Goal: Information Seeking & Learning: Understand process/instructions

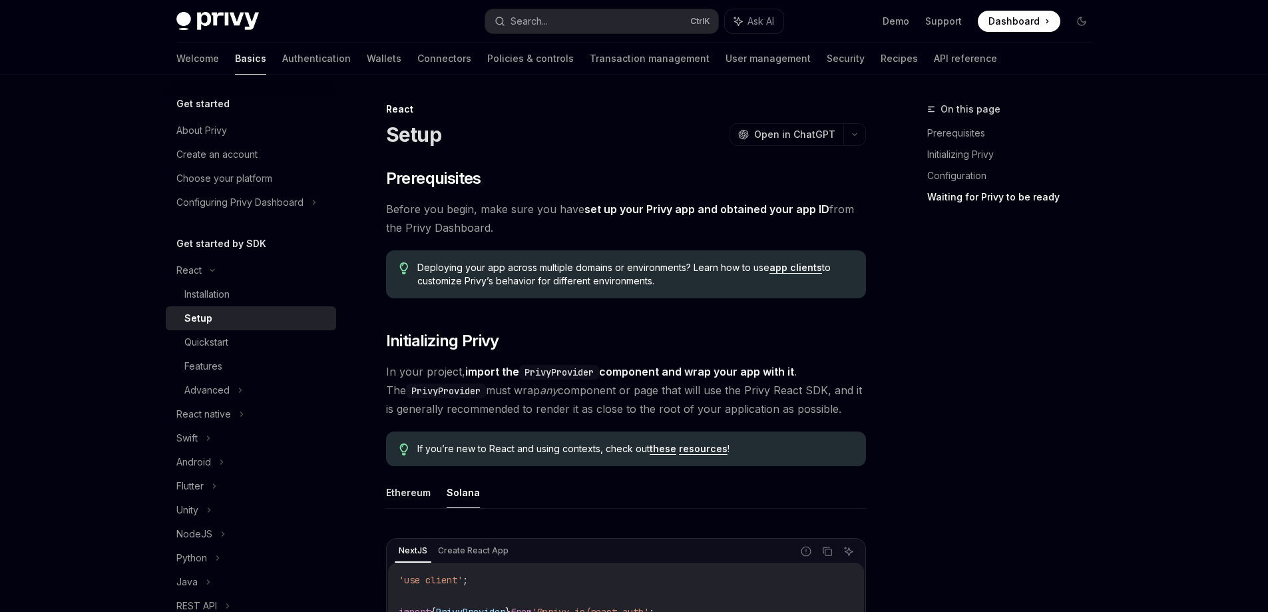
scroll to position [1734, 0]
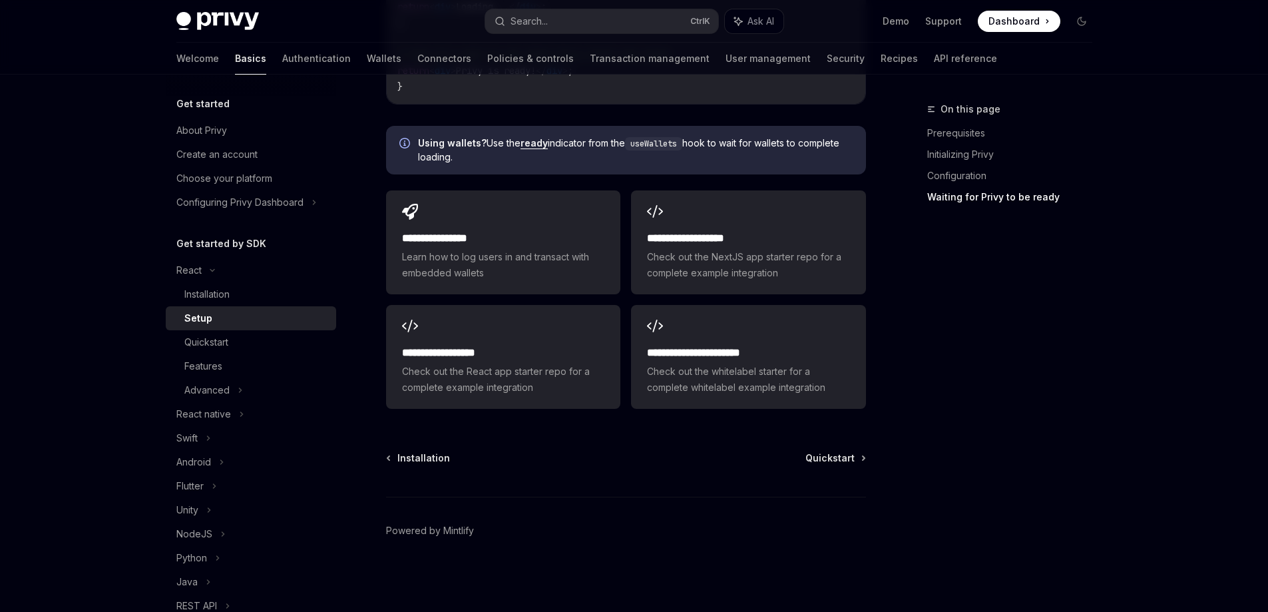
click at [234, 27] on img at bounding box center [217, 21] width 83 height 19
type textarea "*"
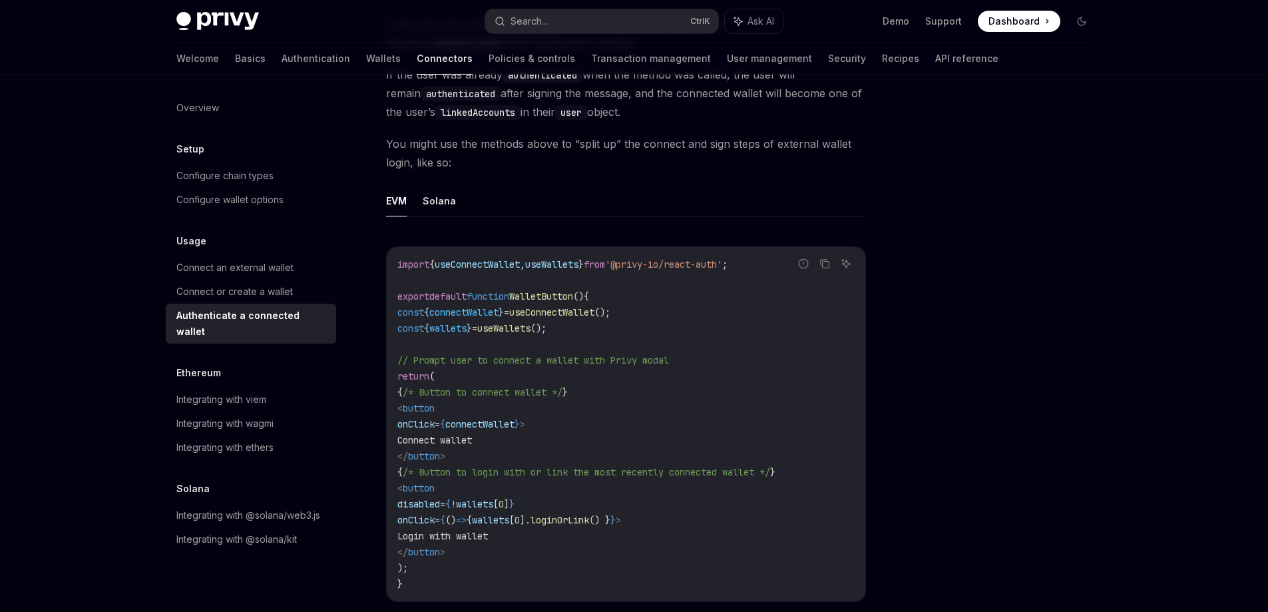
scroll to position [666, 0]
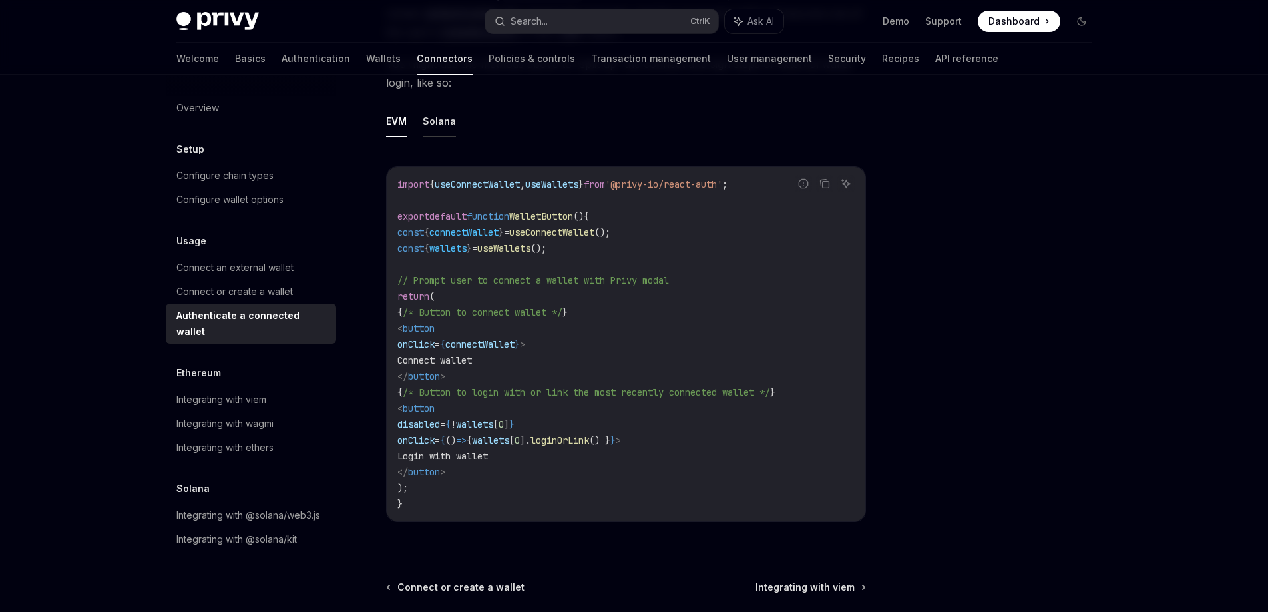
click at [437, 125] on button "Solana" at bounding box center [439, 120] width 33 height 31
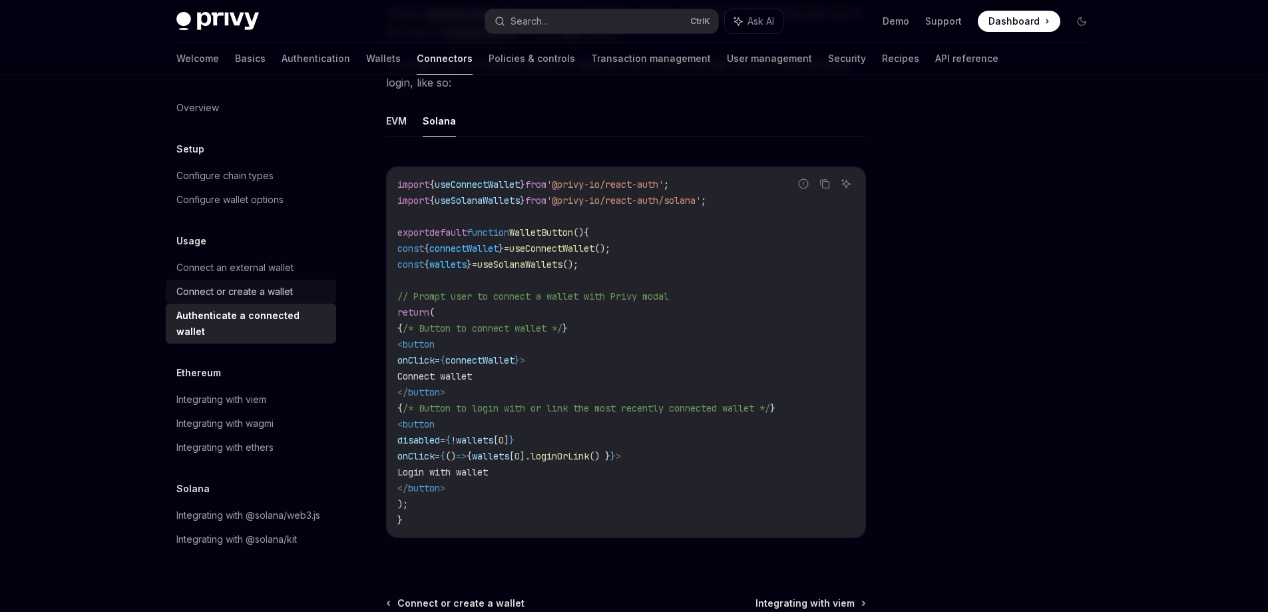
click at [248, 290] on div "Connect or create a wallet" at bounding box center [234, 292] width 116 height 16
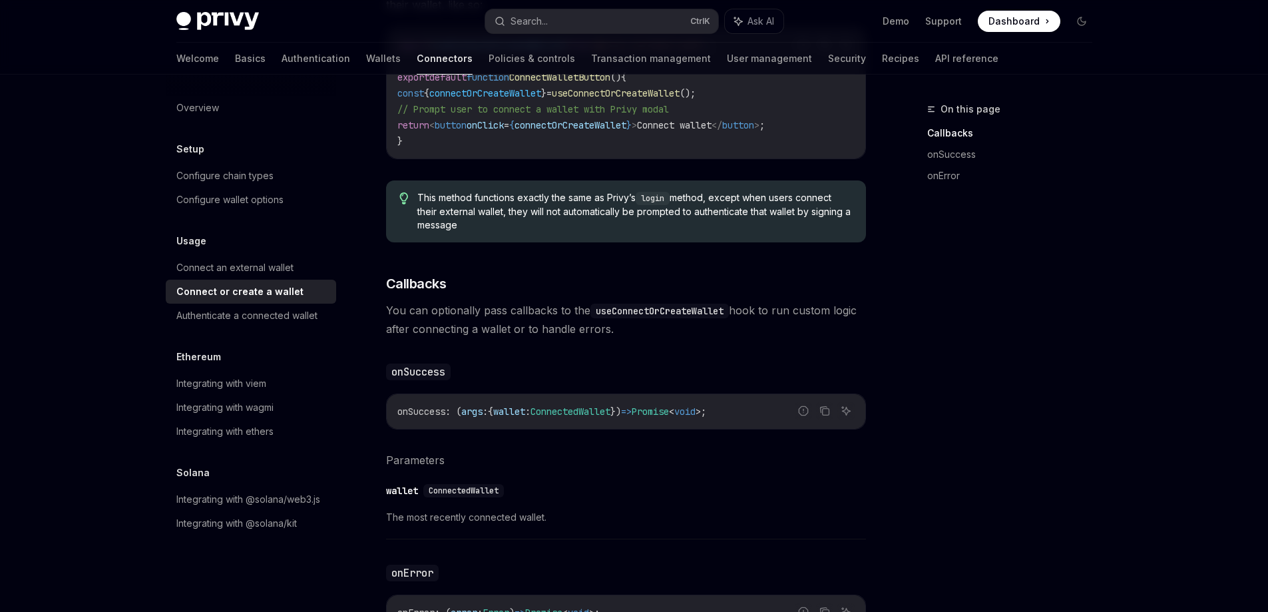
scroll to position [595, 0]
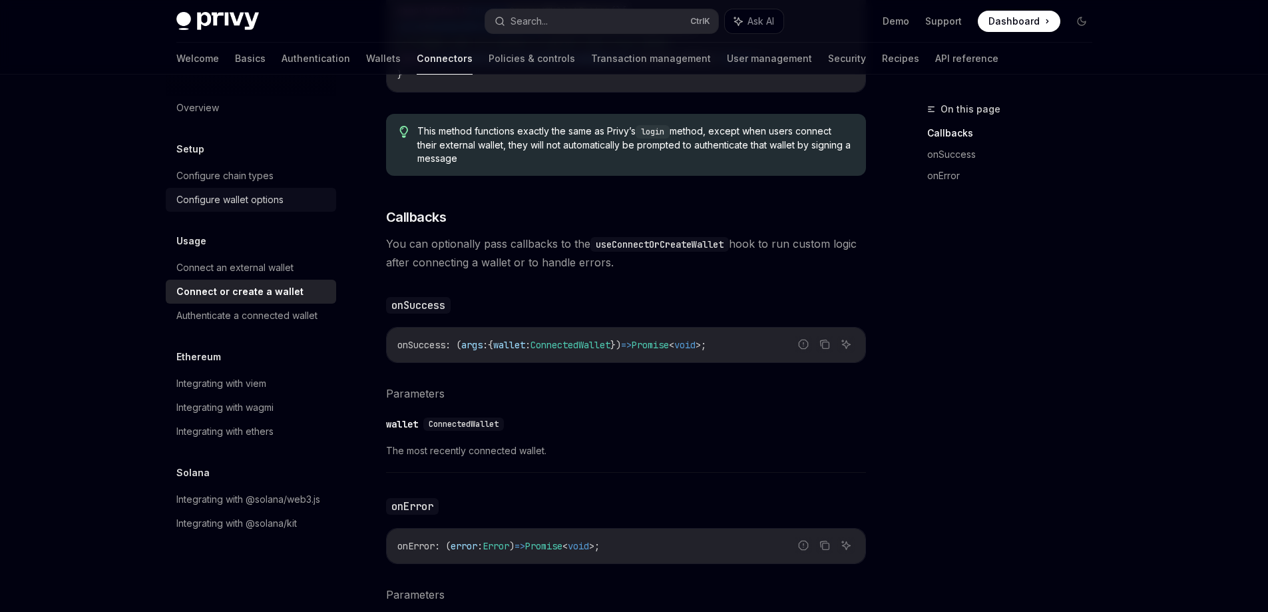
click at [272, 206] on div "Configure wallet options" at bounding box center [229, 200] width 107 height 16
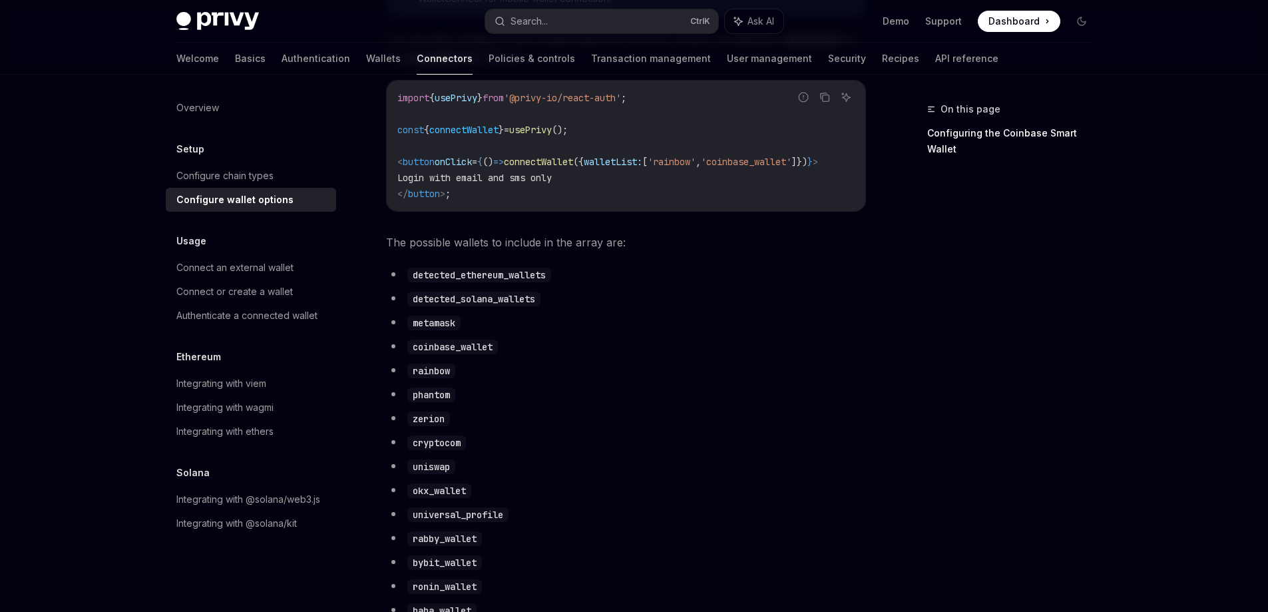
scroll to position [599, 0]
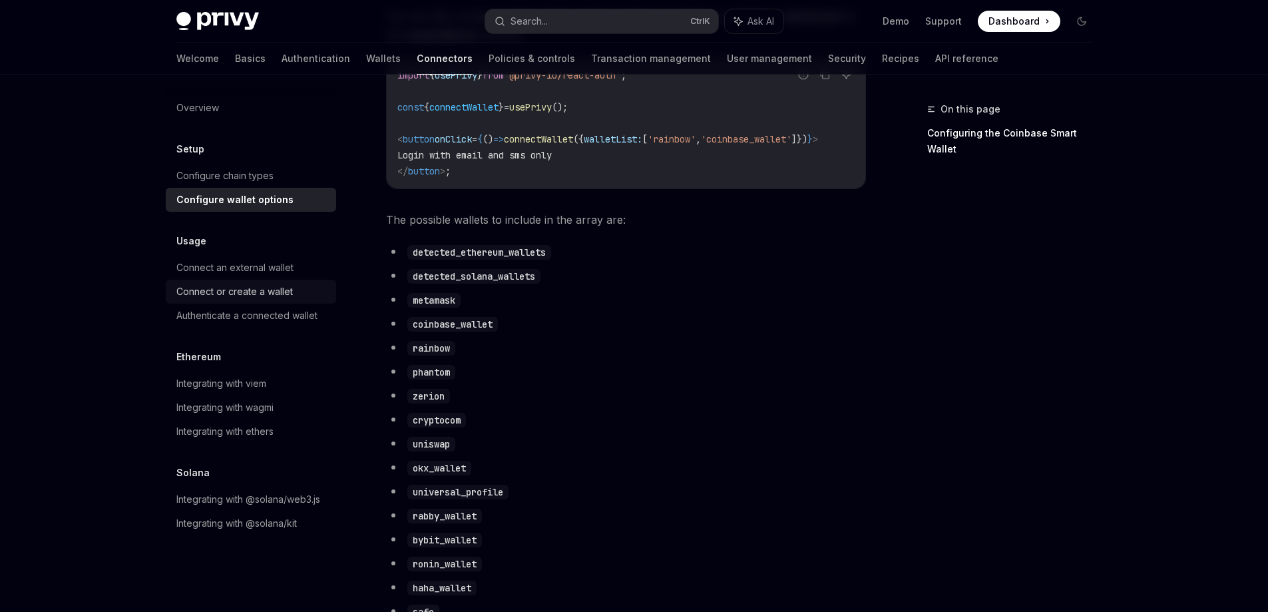
click at [263, 282] on link "Connect or create a wallet" at bounding box center [251, 292] width 170 height 24
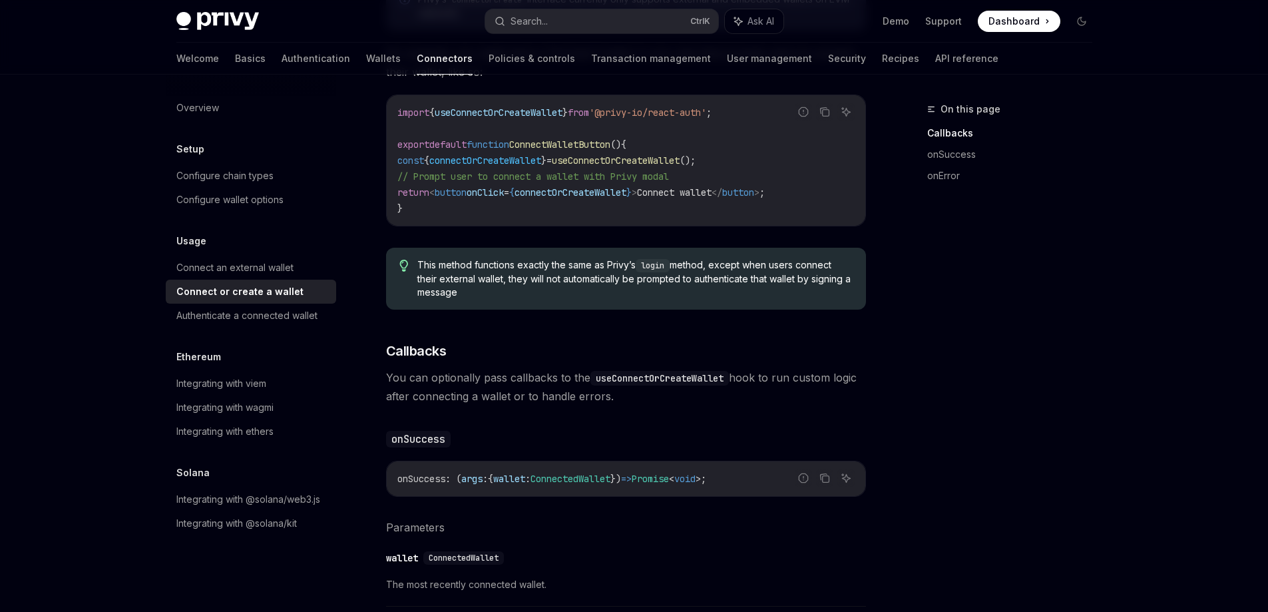
scroll to position [466, 0]
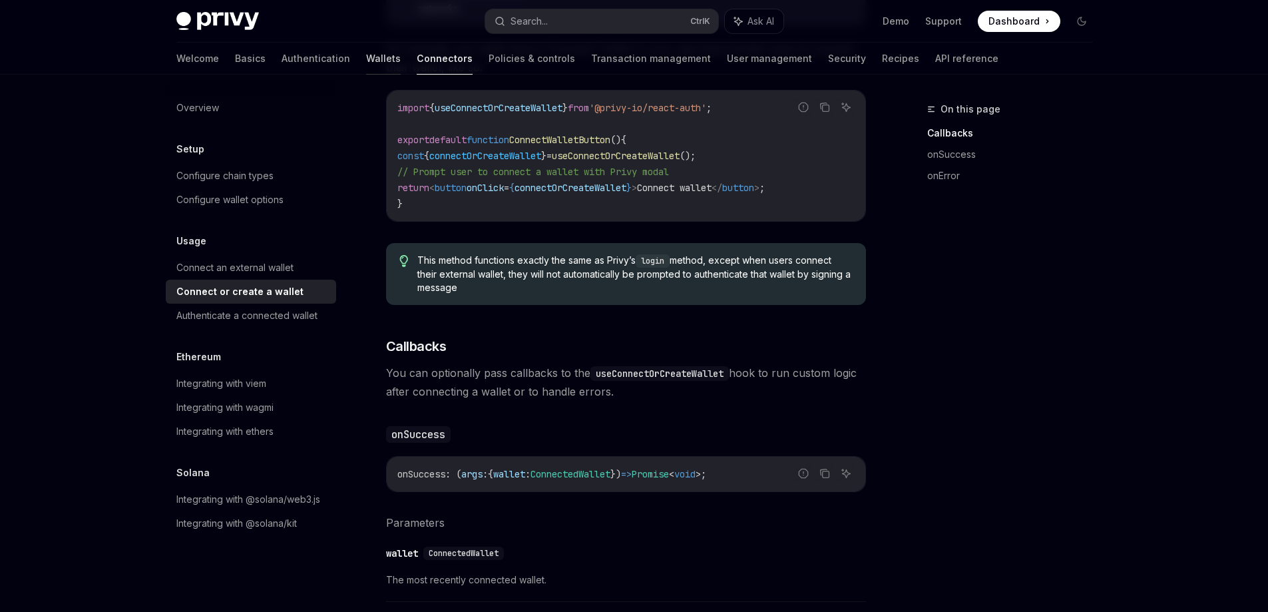
click at [366, 60] on link "Wallets" at bounding box center [383, 59] width 35 height 32
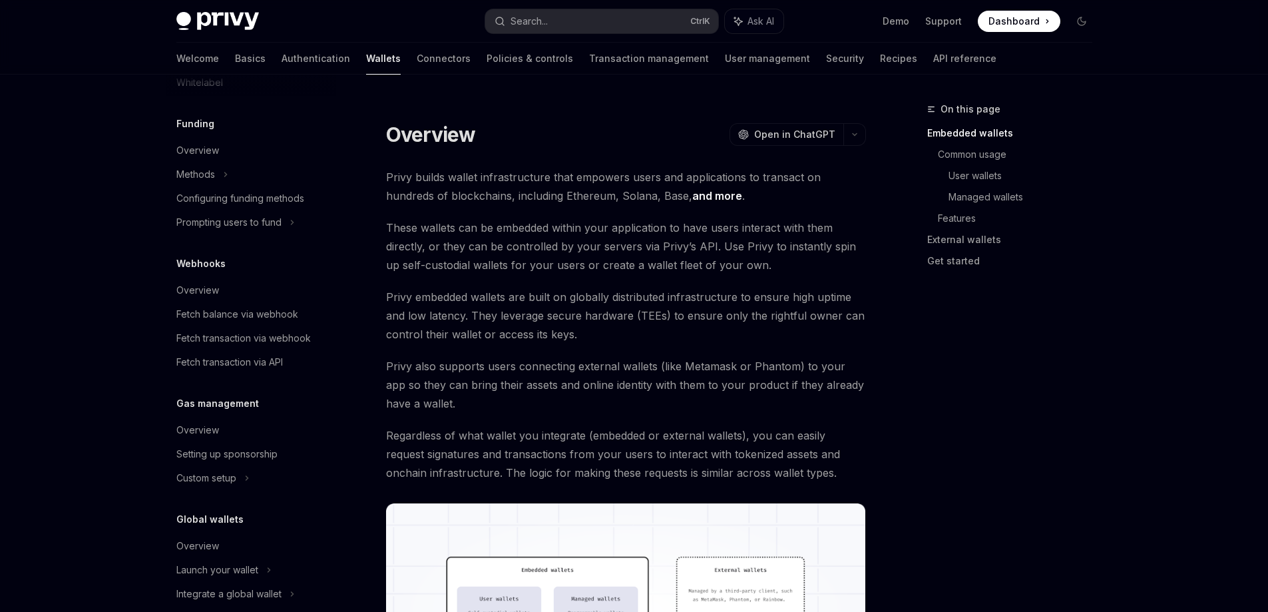
scroll to position [532, 0]
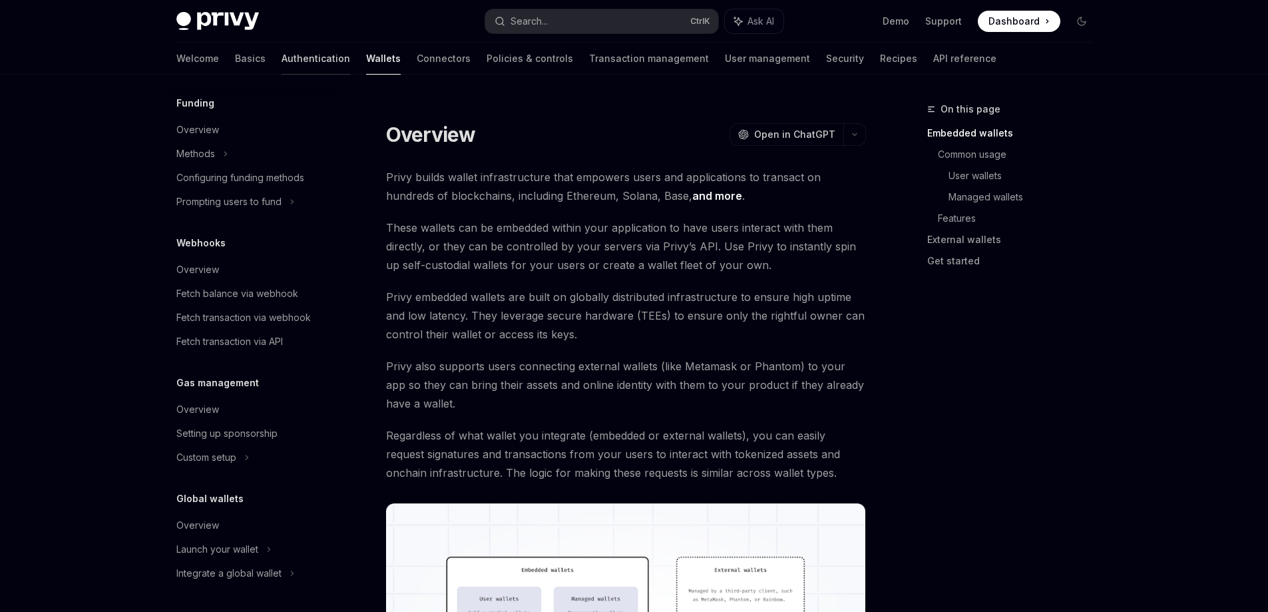
click at [282, 60] on link "Authentication" at bounding box center [316, 59] width 69 height 32
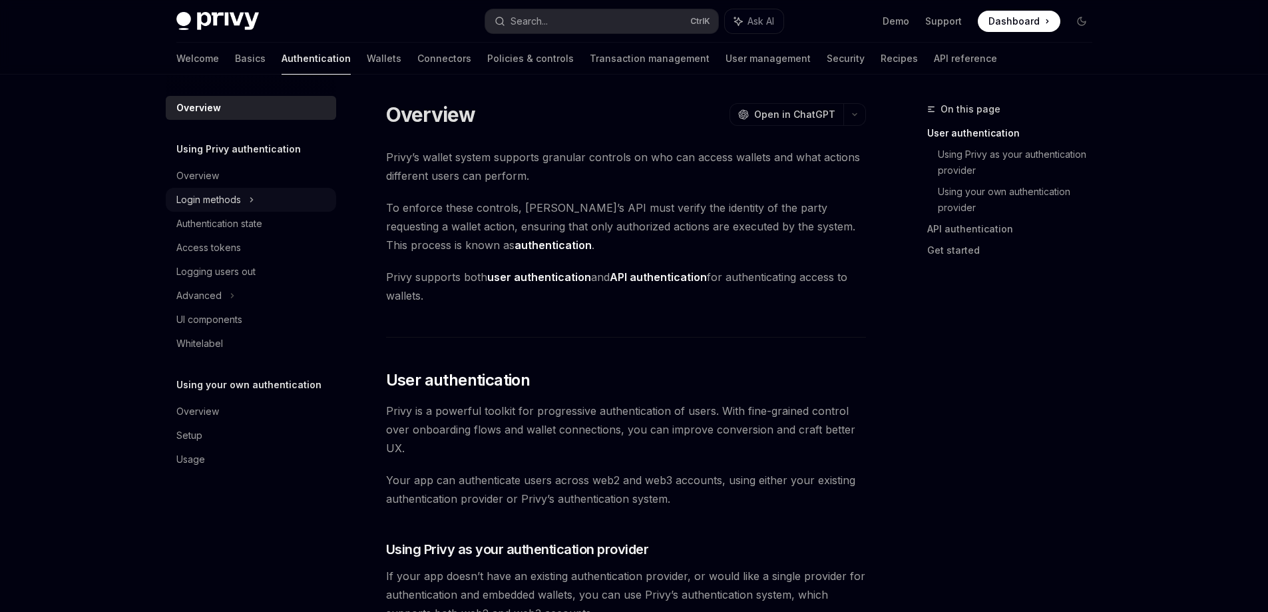
click at [268, 194] on div "Login methods" at bounding box center [251, 200] width 170 height 24
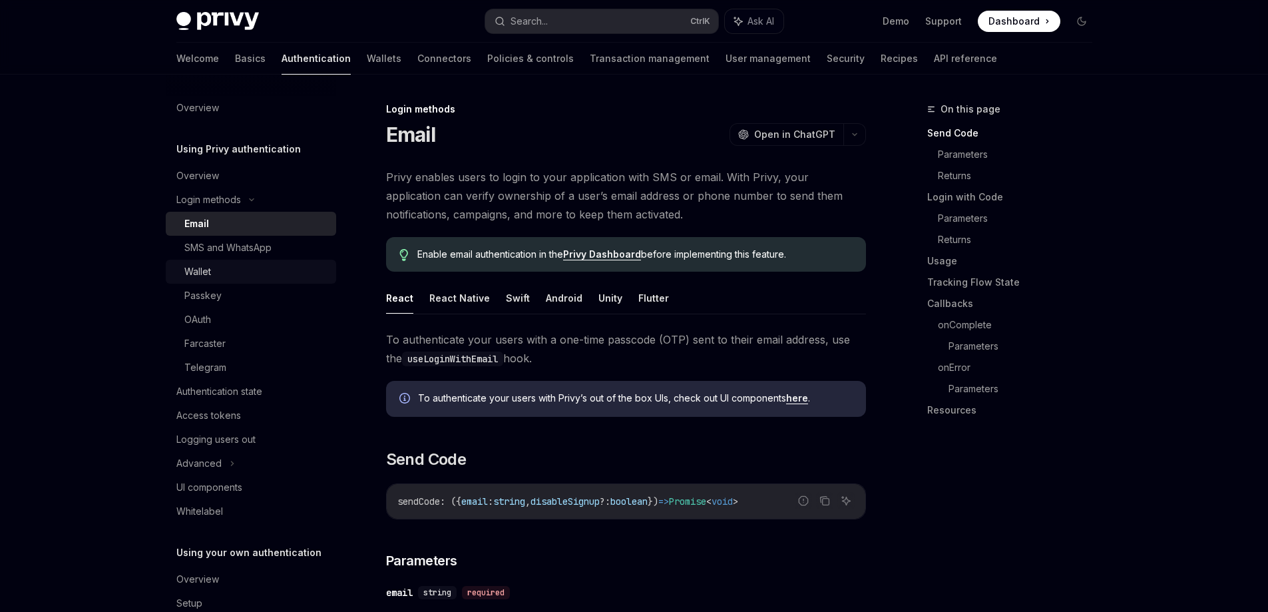
click at [262, 265] on div "Wallet" at bounding box center [256, 272] width 144 height 16
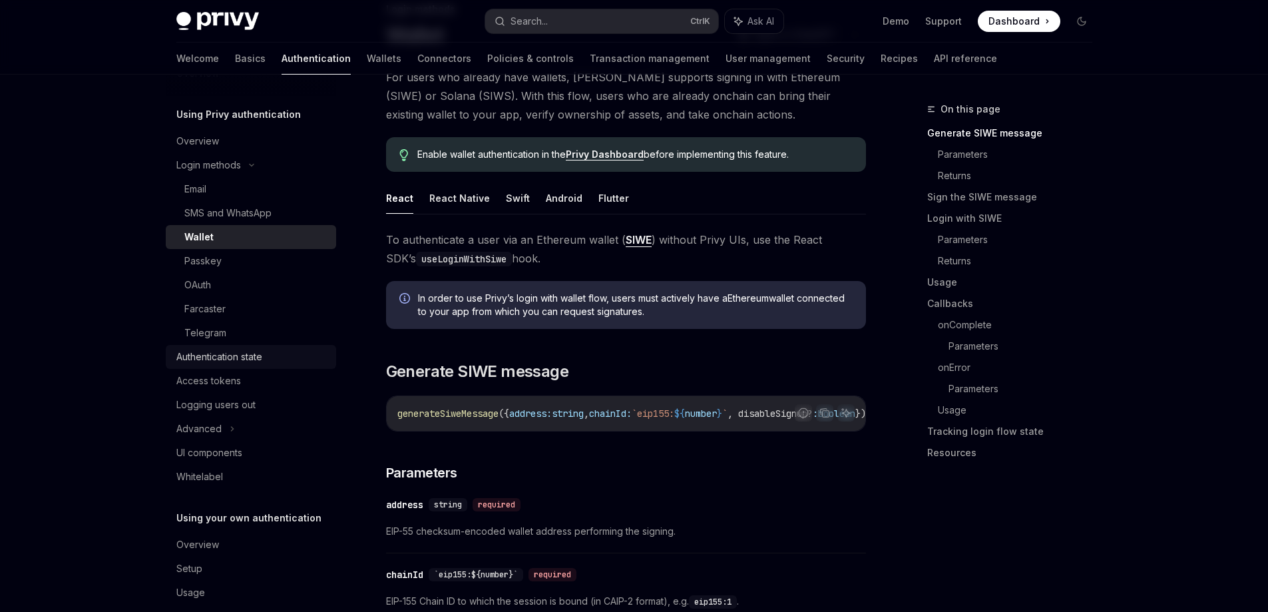
scroll to position [54, 0]
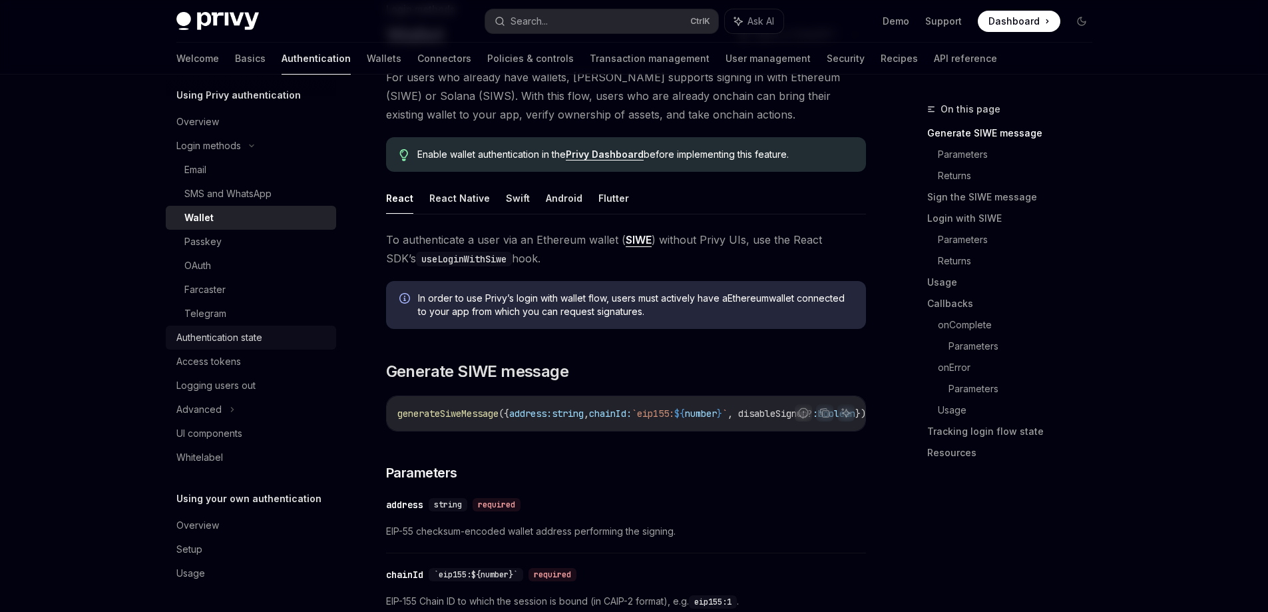
click at [245, 337] on div "Authentication state" at bounding box center [219, 337] width 86 height 16
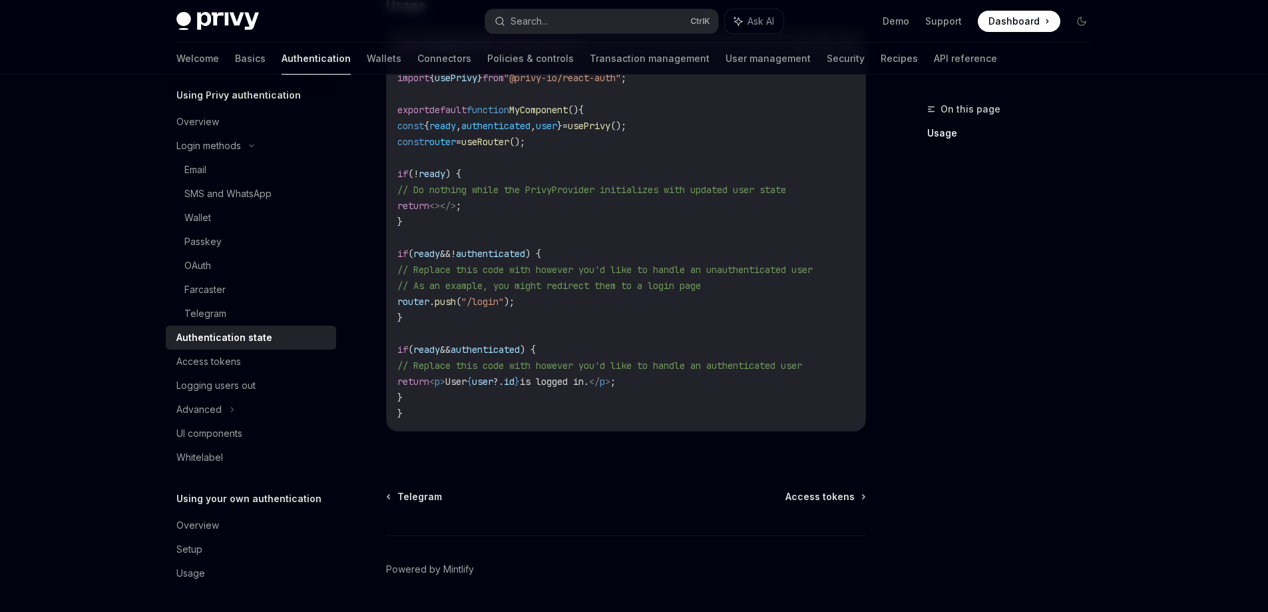
scroll to position [521, 0]
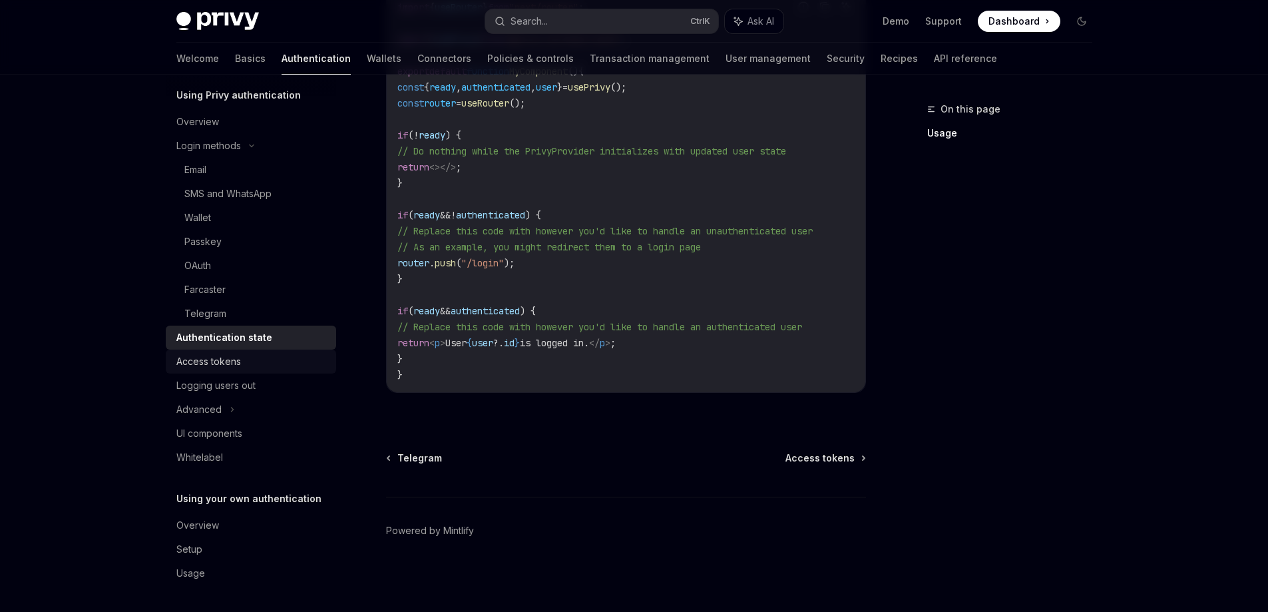
click at [245, 367] on div "Access tokens" at bounding box center [252, 361] width 152 height 16
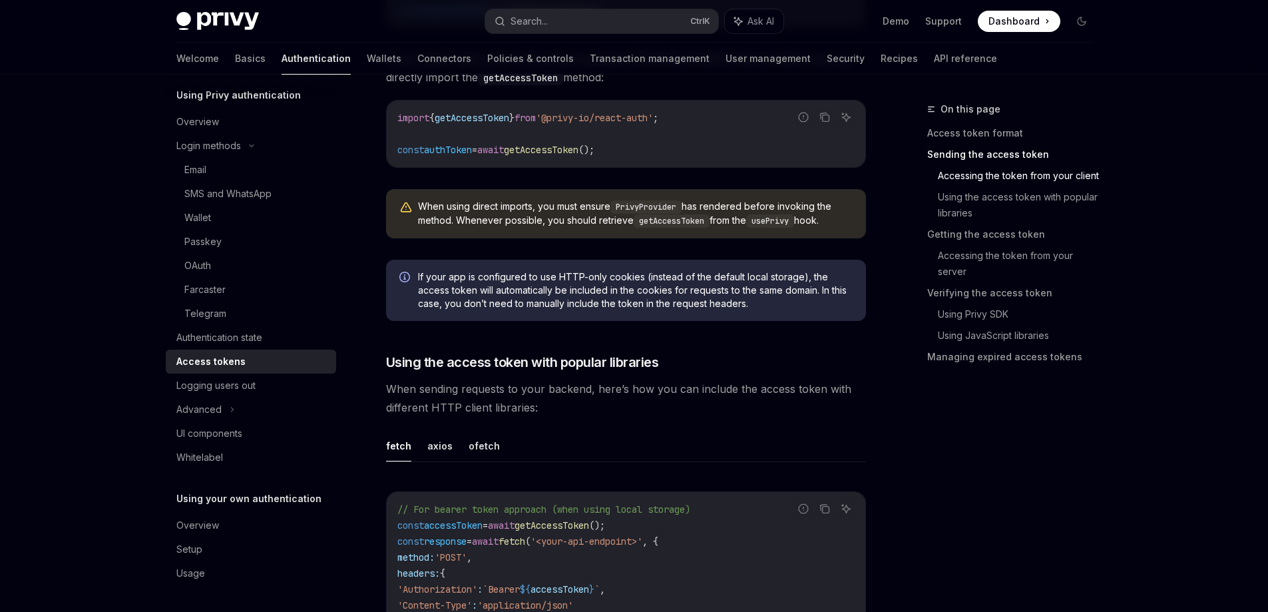
scroll to position [932, 0]
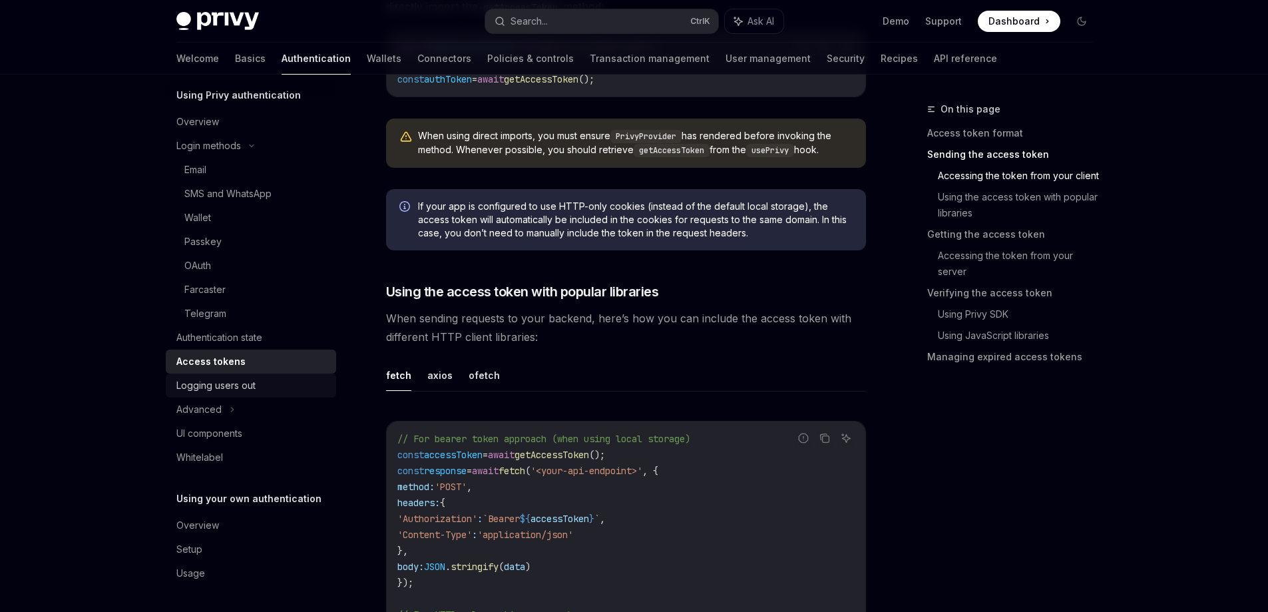
click at [266, 393] on div "Logging users out" at bounding box center [252, 385] width 152 height 16
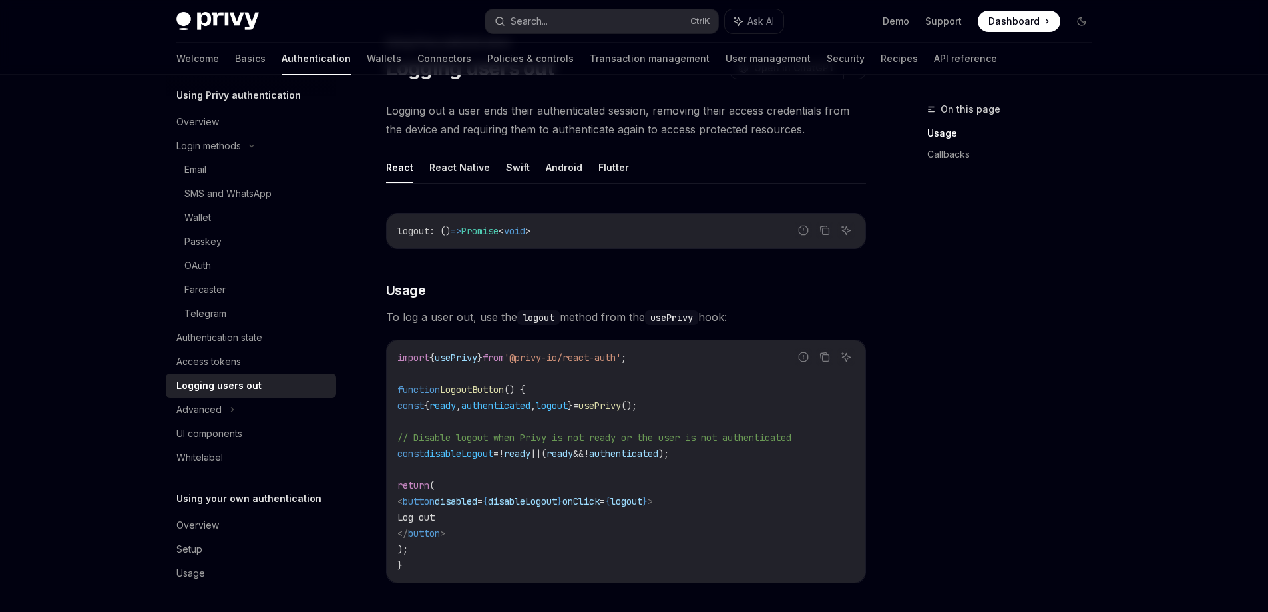
scroll to position [133, 0]
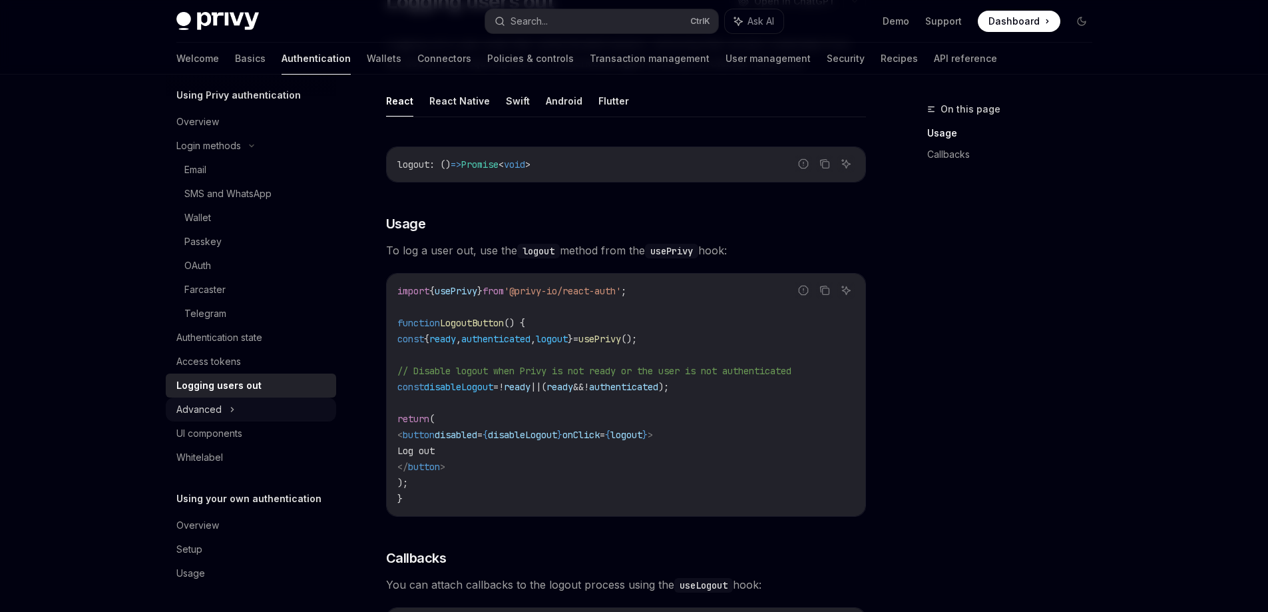
click at [237, 413] on div "Advanced" at bounding box center [251, 409] width 170 height 24
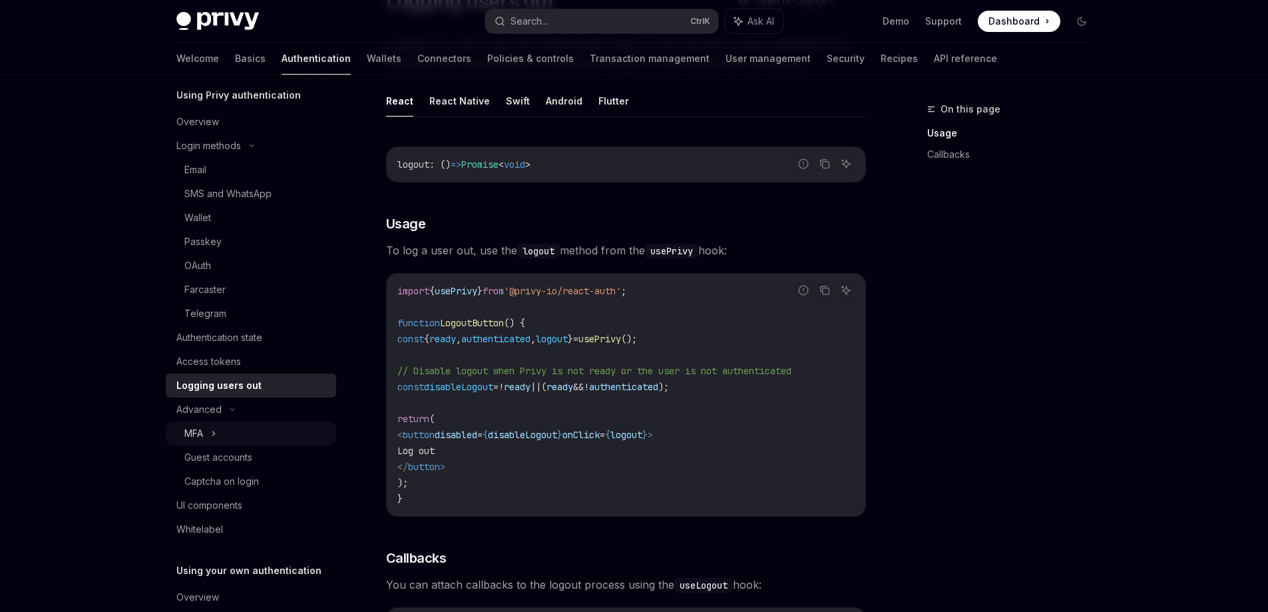
click at [216, 439] on icon at bounding box center [213, 433] width 5 height 16
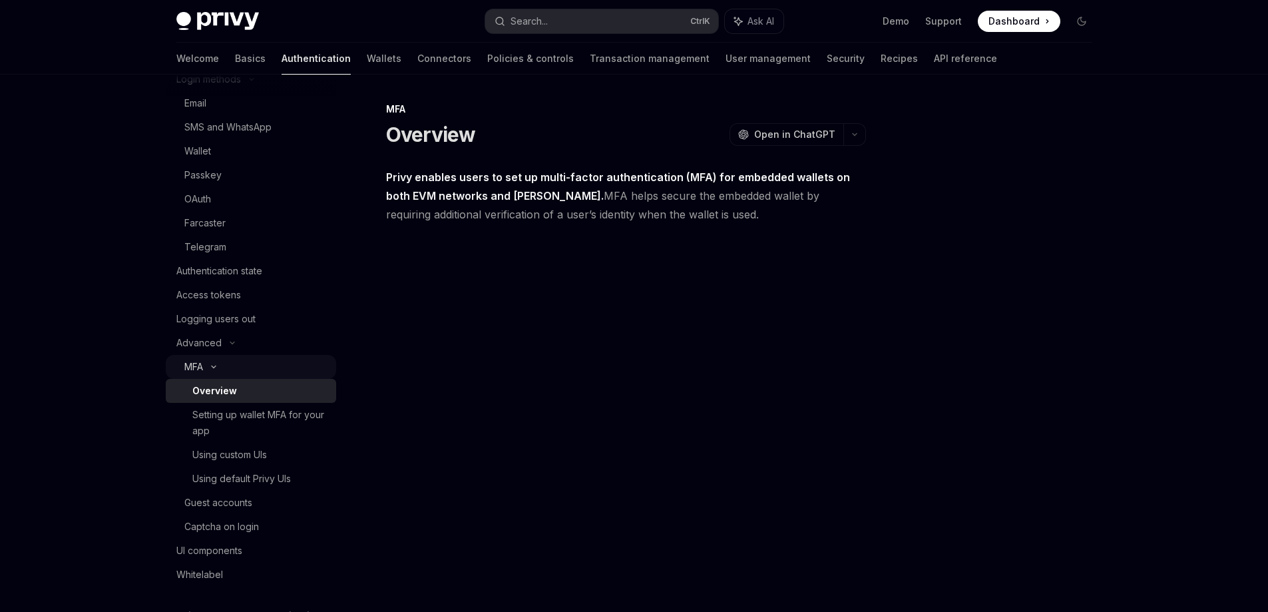
scroll to position [187, 0]
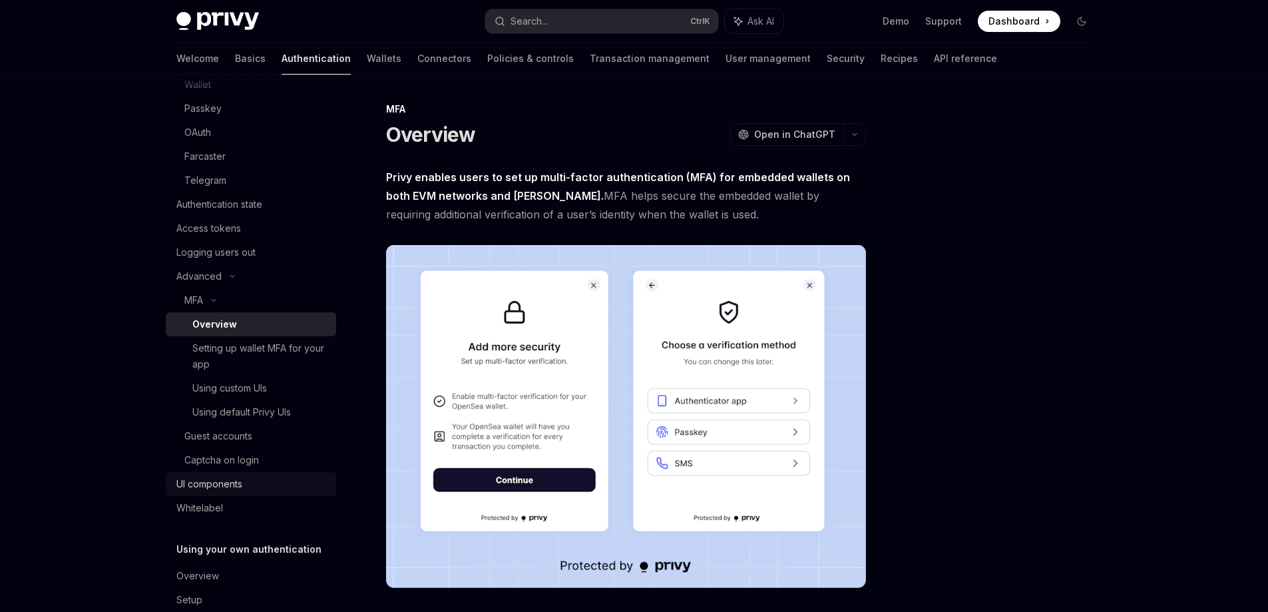
click at [232, 479] on div "UI components" at bounding box center [209, 484] width 66 height 16
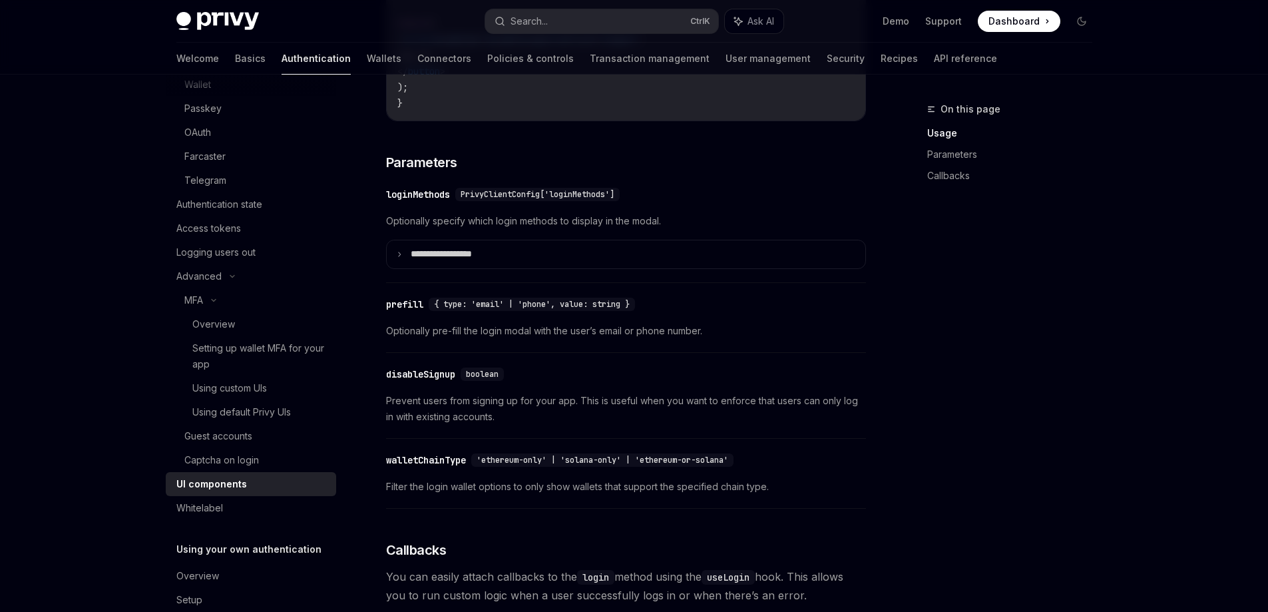
scroll to position [1131, 0]
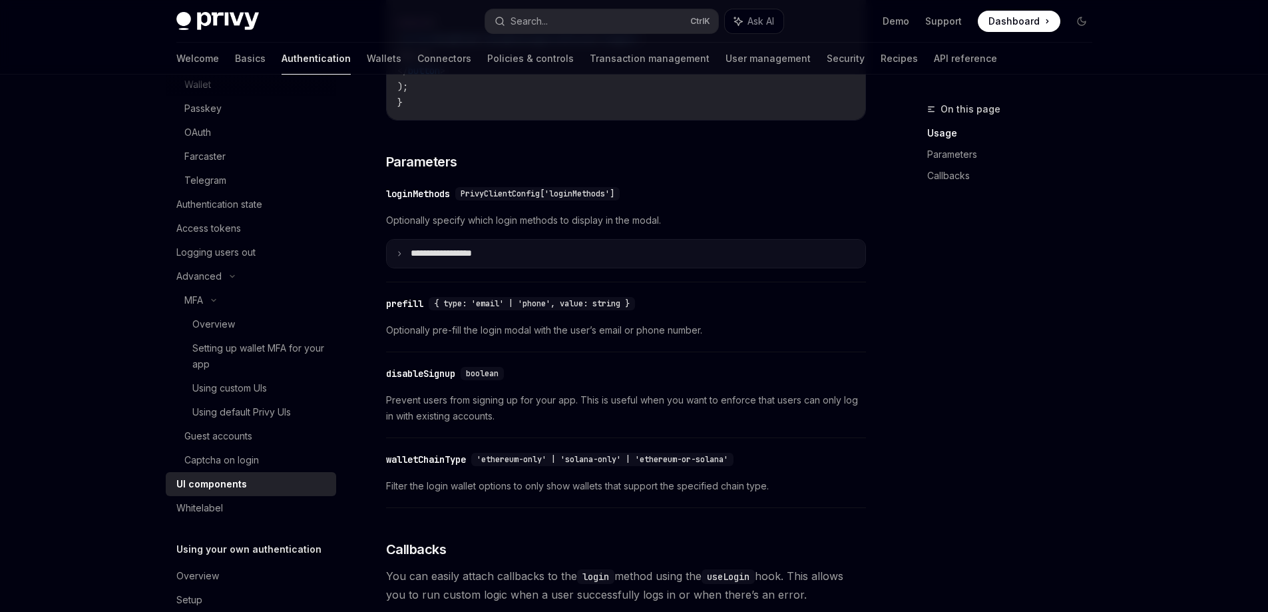
click at [391, 258] on summary "**********" at bounding box center [626, 254] width 479 height 28
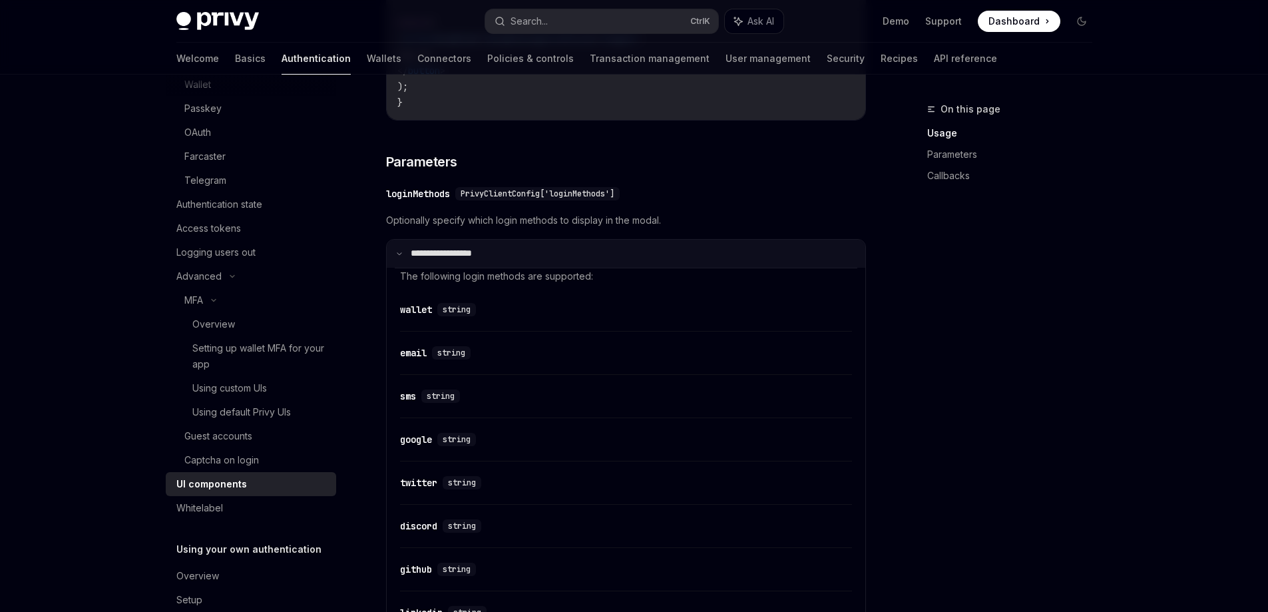
click at [399, 257] on icon at bounding box center [399, 253] width 7 height 7
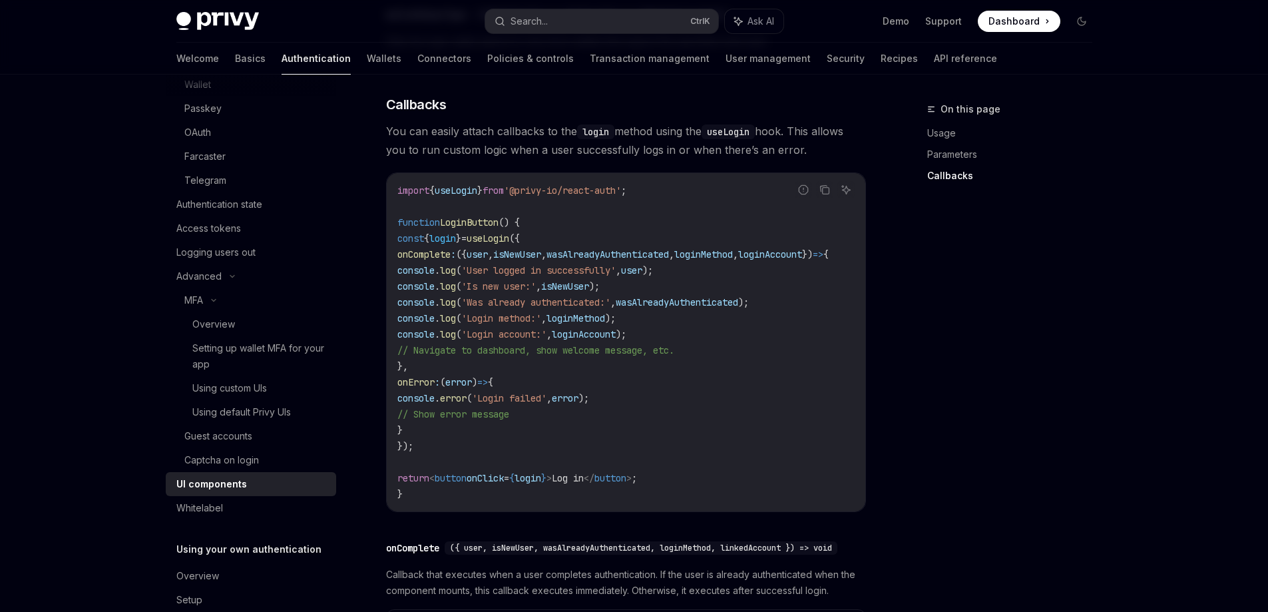
scroll to position [1597, 0]
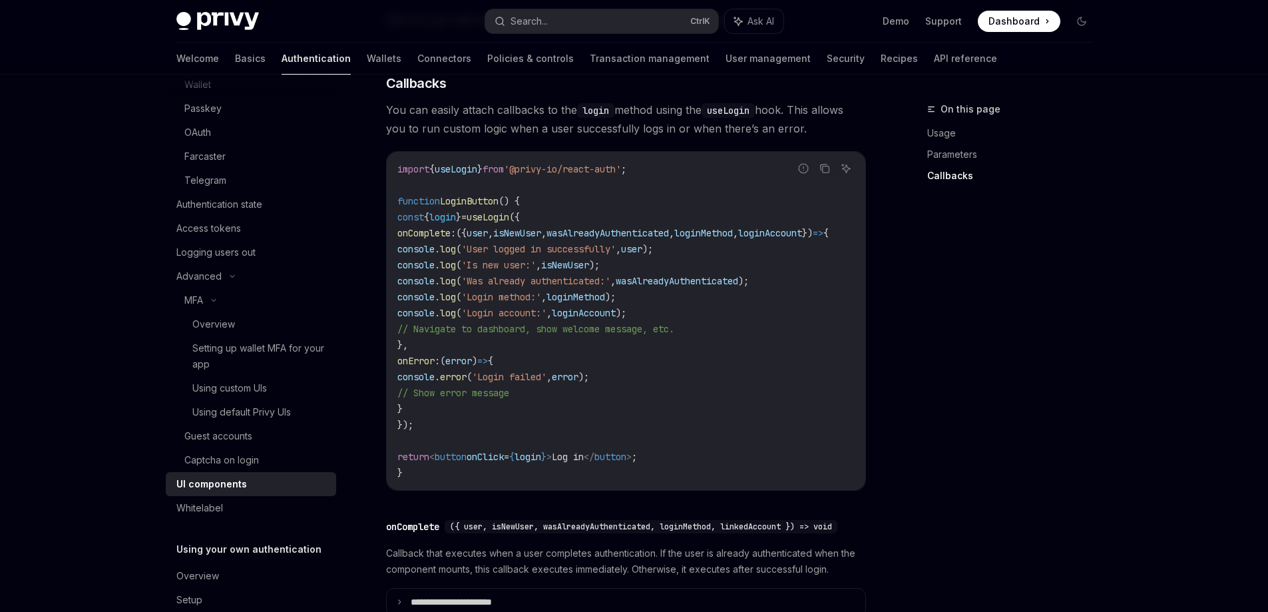
drag, startPoint x: 443, startPoint y: 433, endPoint x: 383, endPoint y: 229, distance: 212.1
click at [526, 395] on code "import { useLogin } from '@privy-io/react-auth' ; function LoginButton () { con…" at bounding box center [628, 320] width 463 height 319
click at [823, 174] on icon "Copy the contents from the code block" at bounding box center [824, 168] width 11 height 11
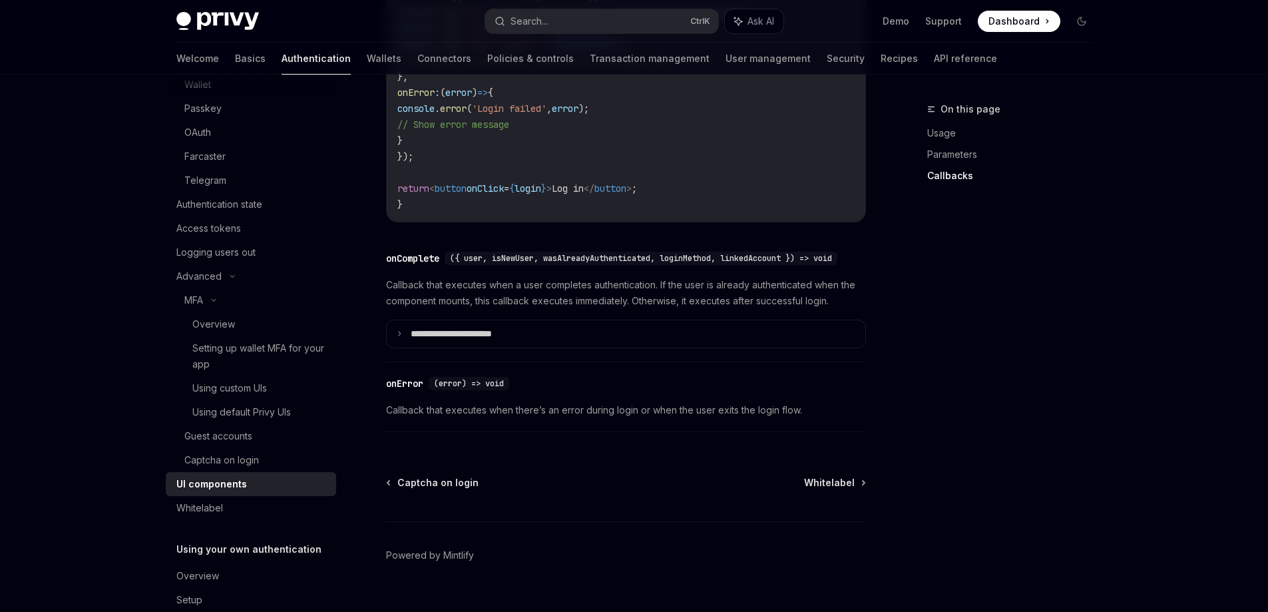
scroll to position [1925, 0]
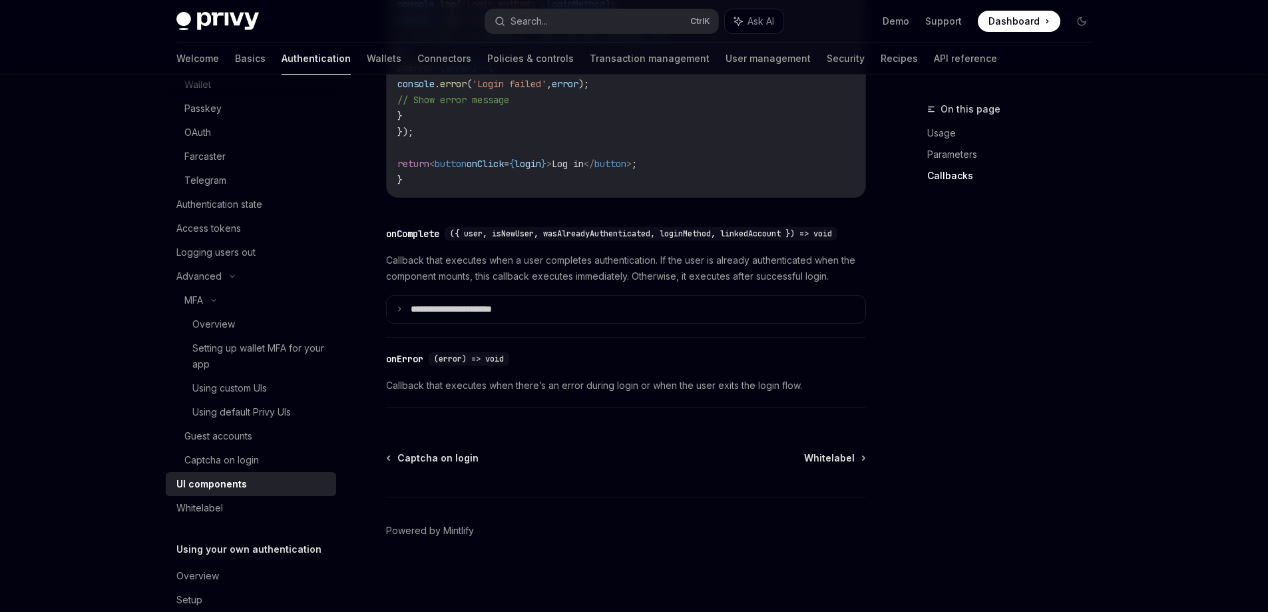
click at [225, 20] on img at bounding box center [217, 21] width 83 height 19
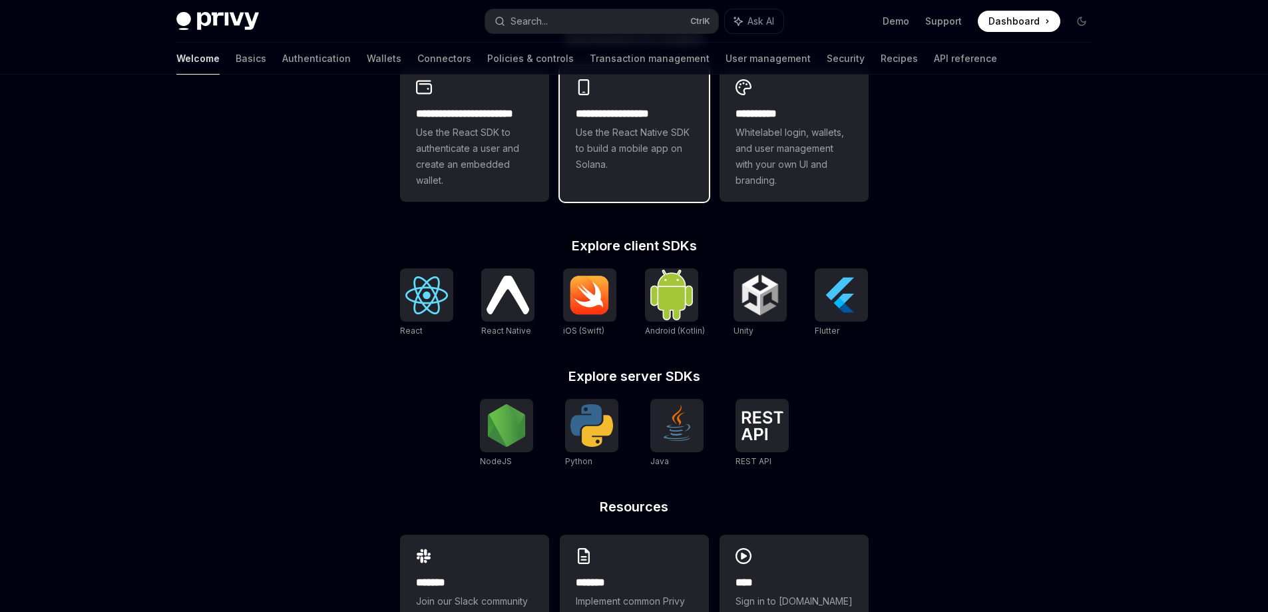
scroll to position [447, 0]
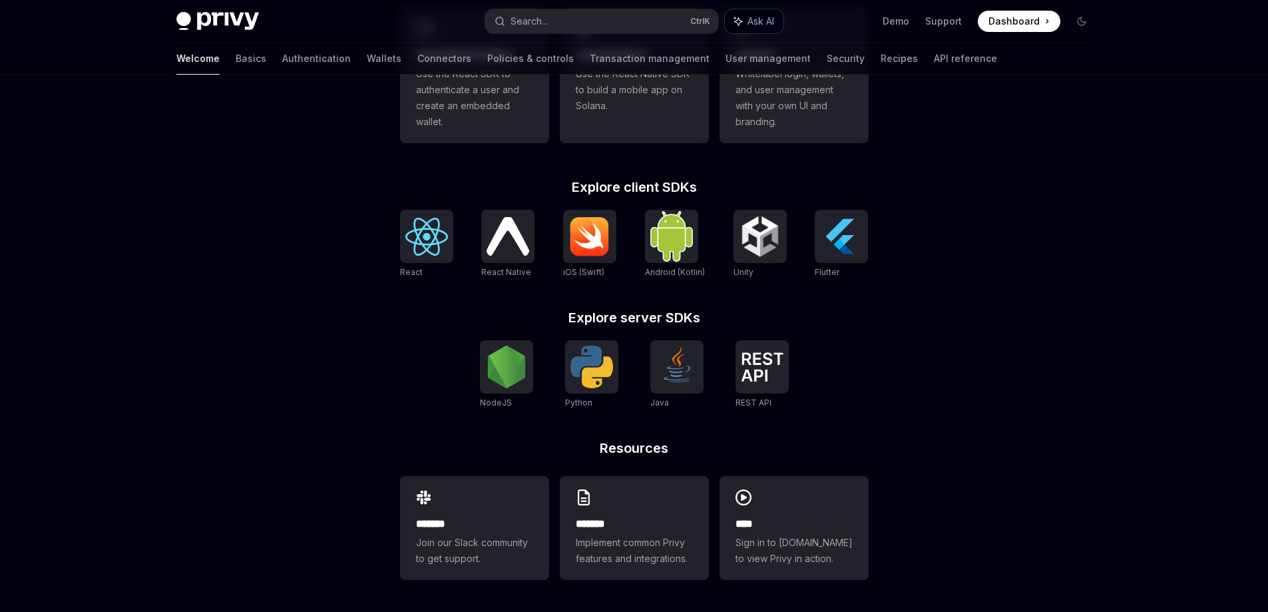
click at [757, 28] on button "Ask AI" at bounding box center [754, 21] width 59 height 24
type textarea "*"
paste textarea "**********"
type textarea "**********"
type textarea "*"
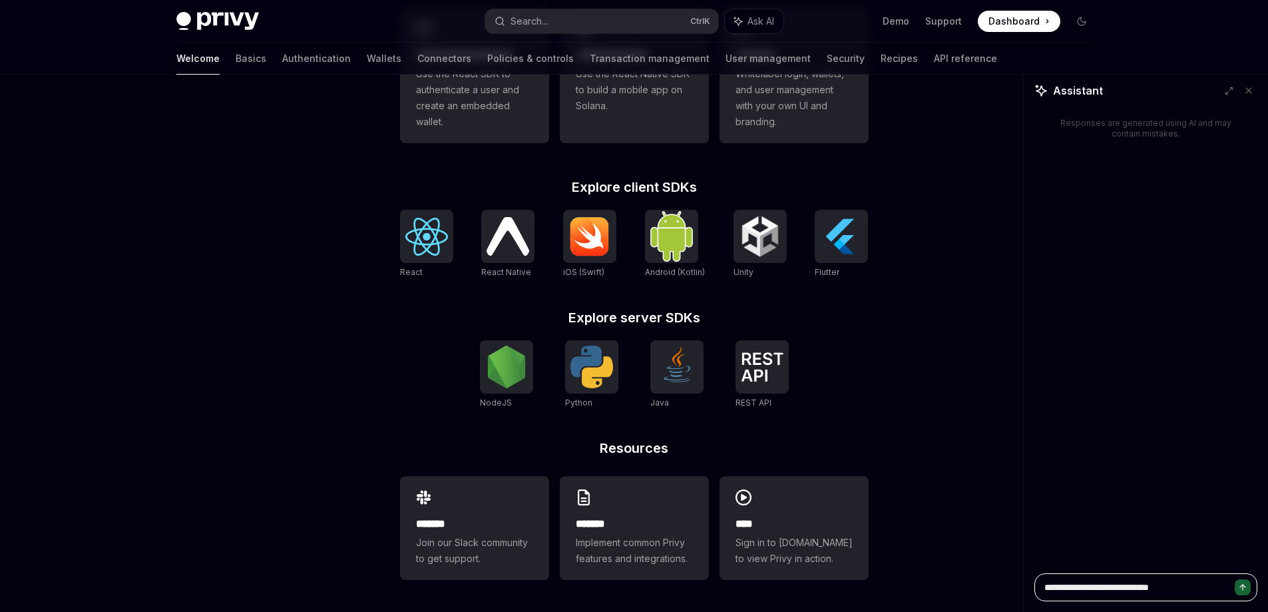
type textarea "**********"
click at [1243, 582] on button "Send message" at bounding box center [1243, 587] width 16 height 16
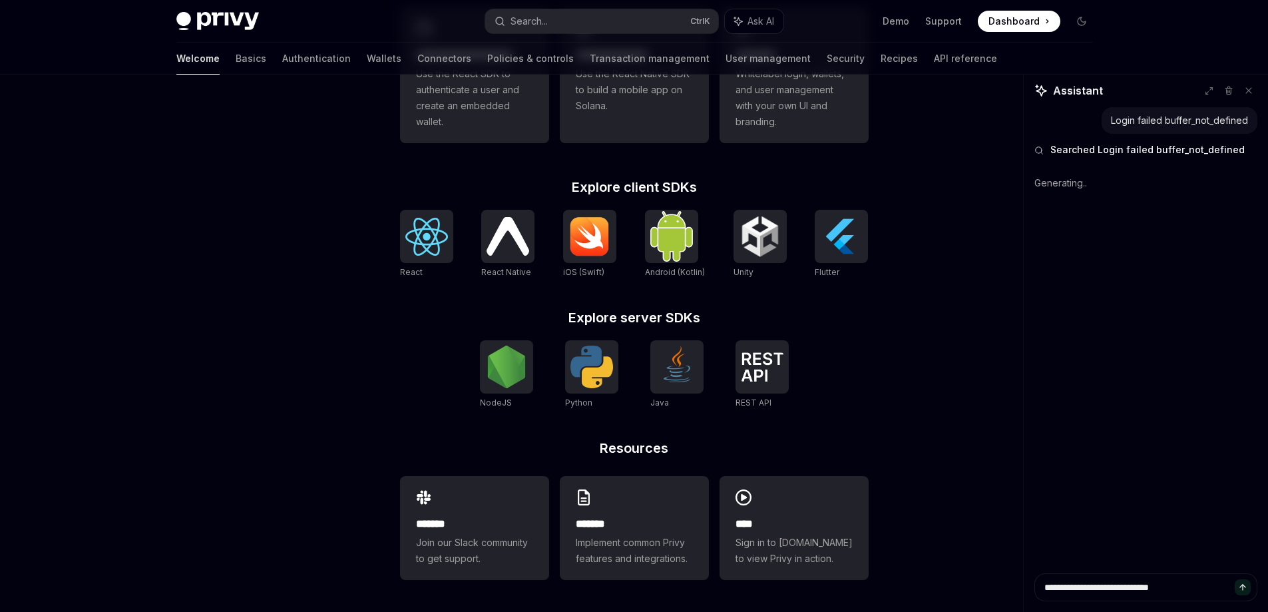
type textarea "*"
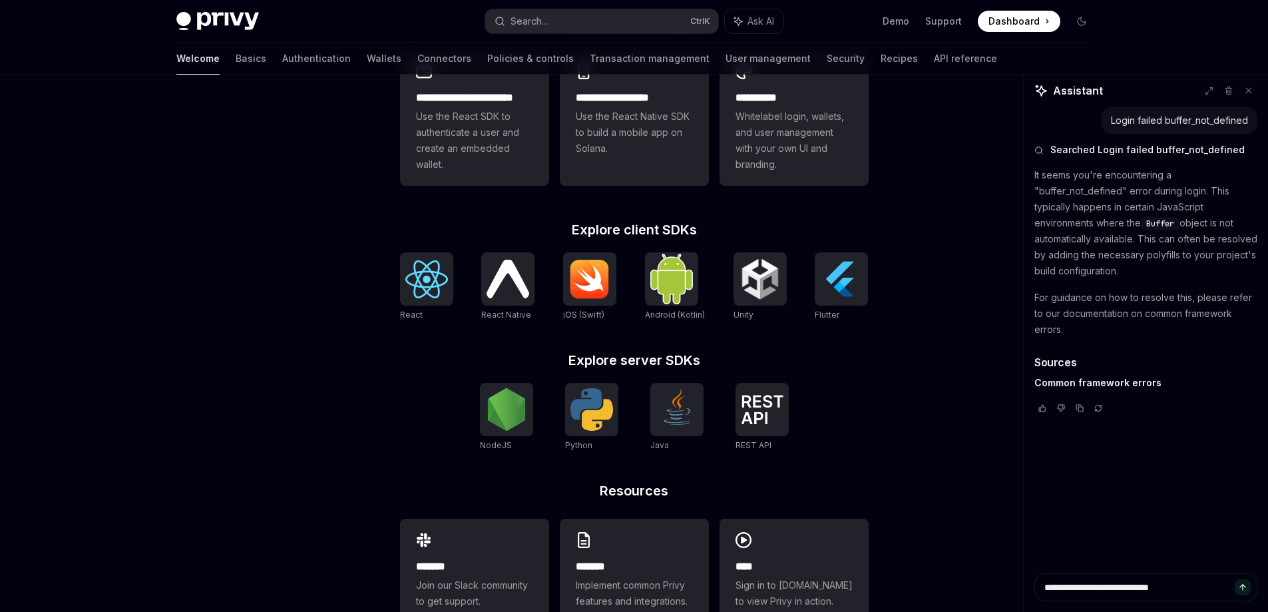
scroll to position [380, 0]
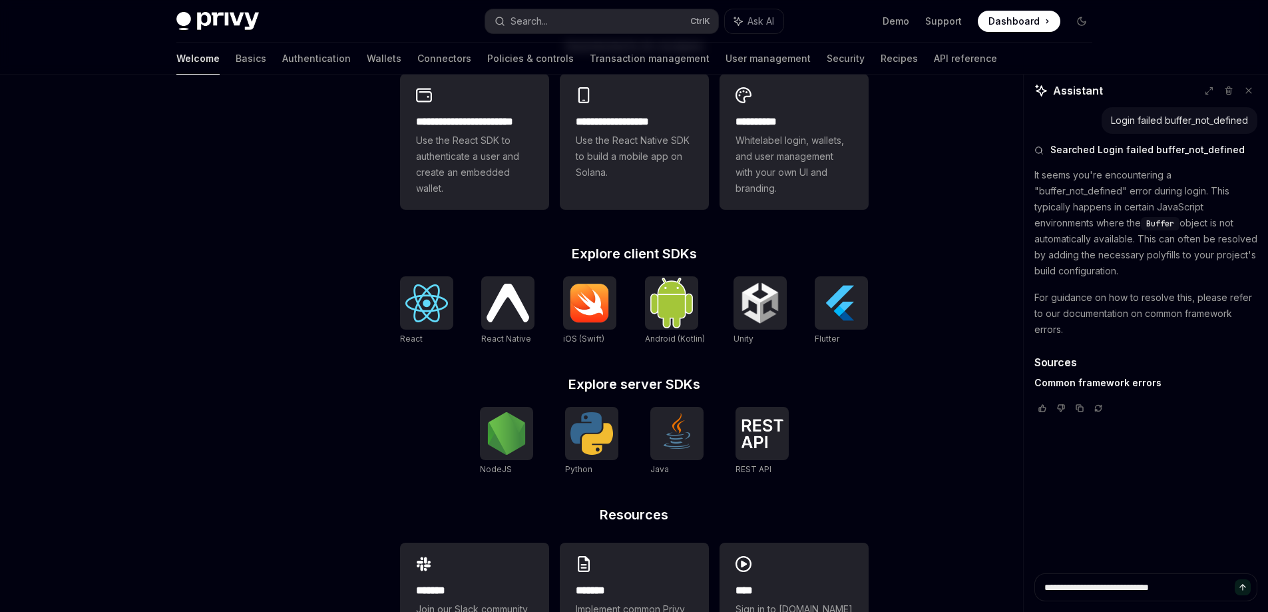
click at [1102, 378] on link "Common framework errors" at bounding box center [1097, 383] width 127 height 12
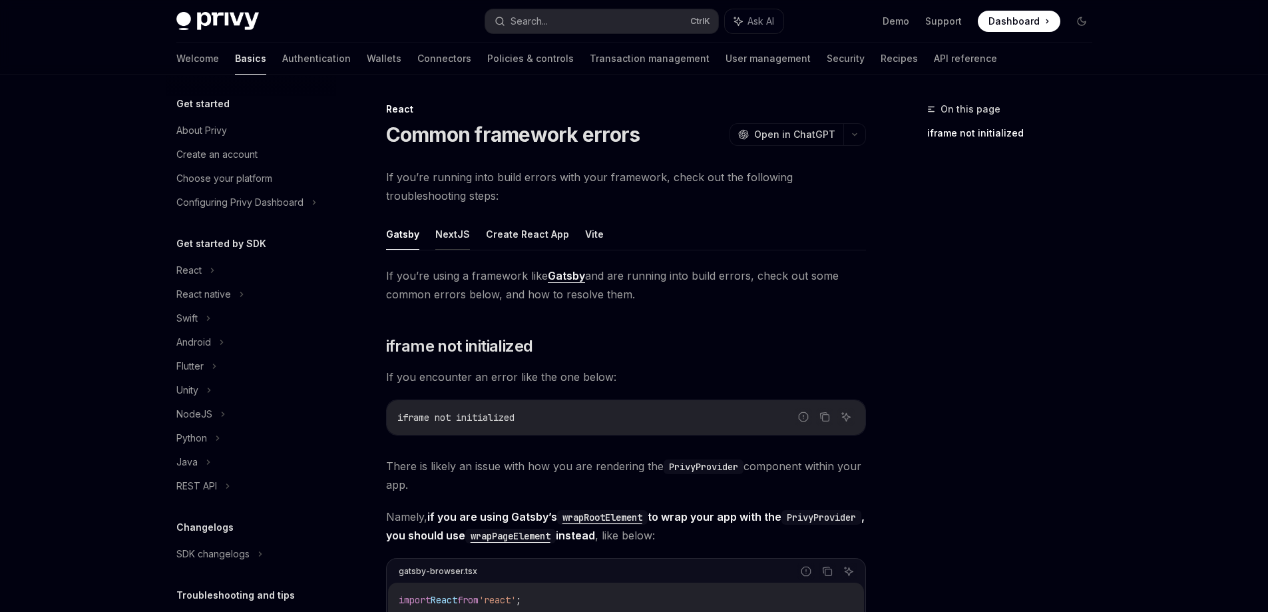
scroll to position [216, 0]
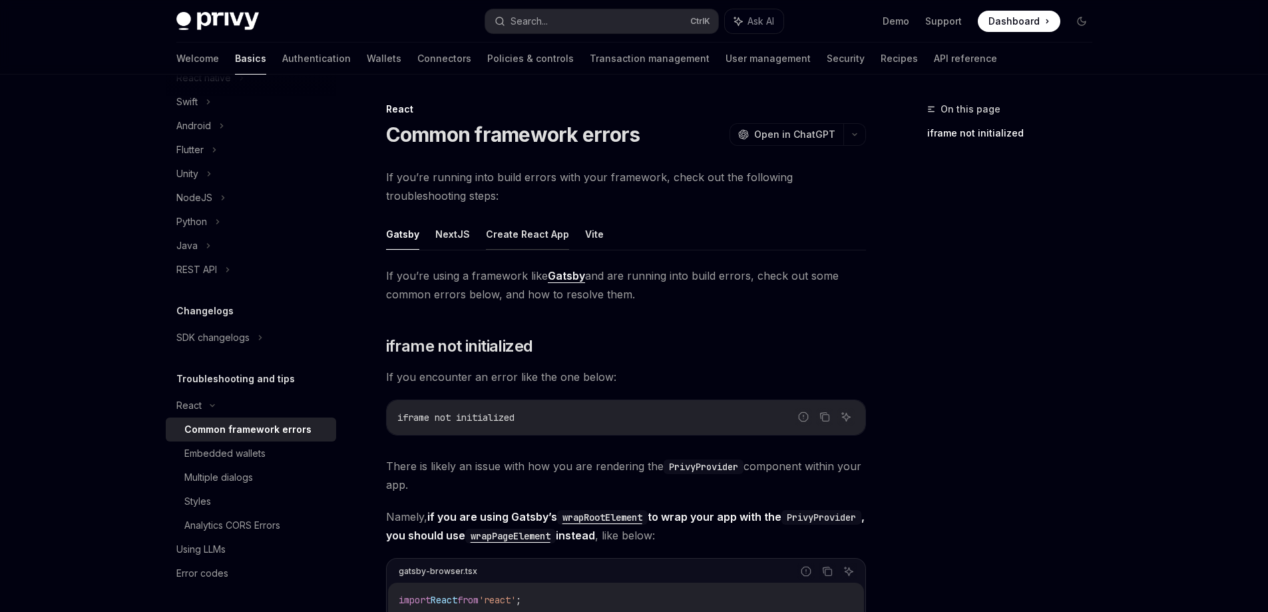
click at [526, 242] on button "Create React App" at bounding box center [527, 233] width 83 height 31
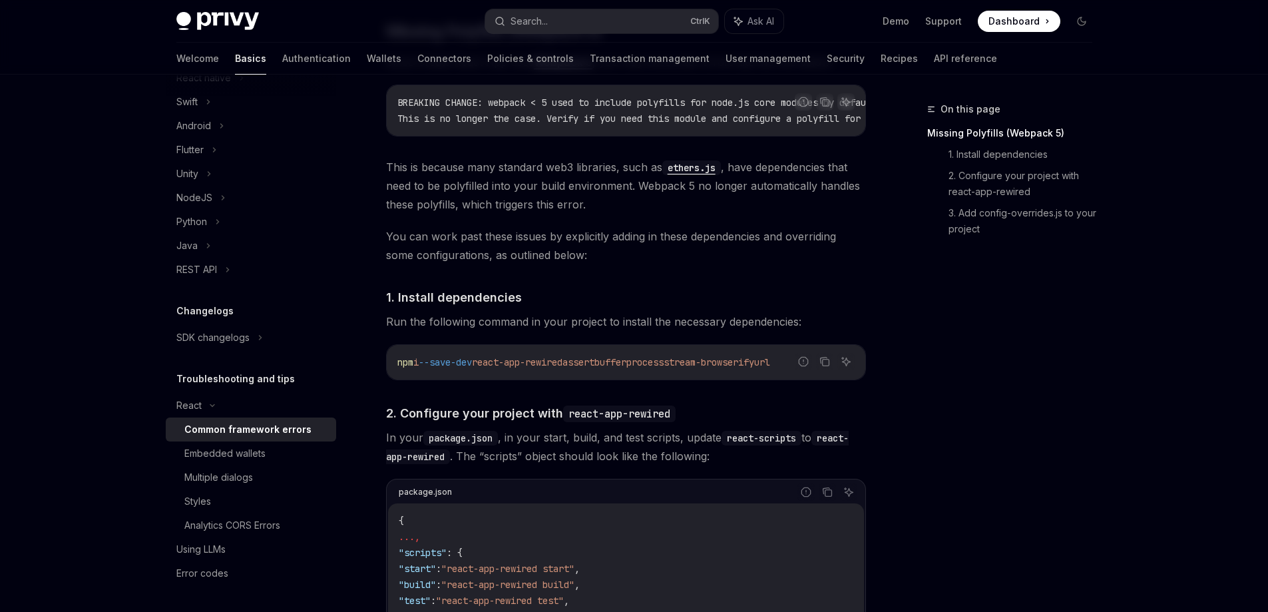
scroll to position [333, 0]
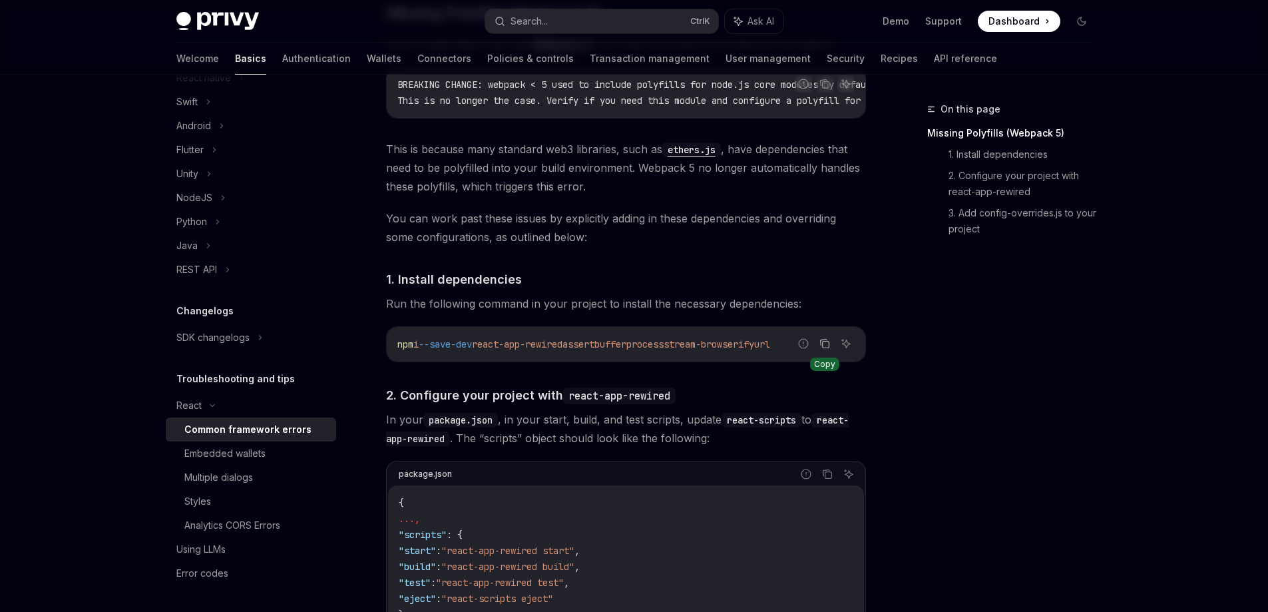
click at [822, 348] on icon "Copy the contents from the code block" at bounding box center [825, 344] width 7 height 7
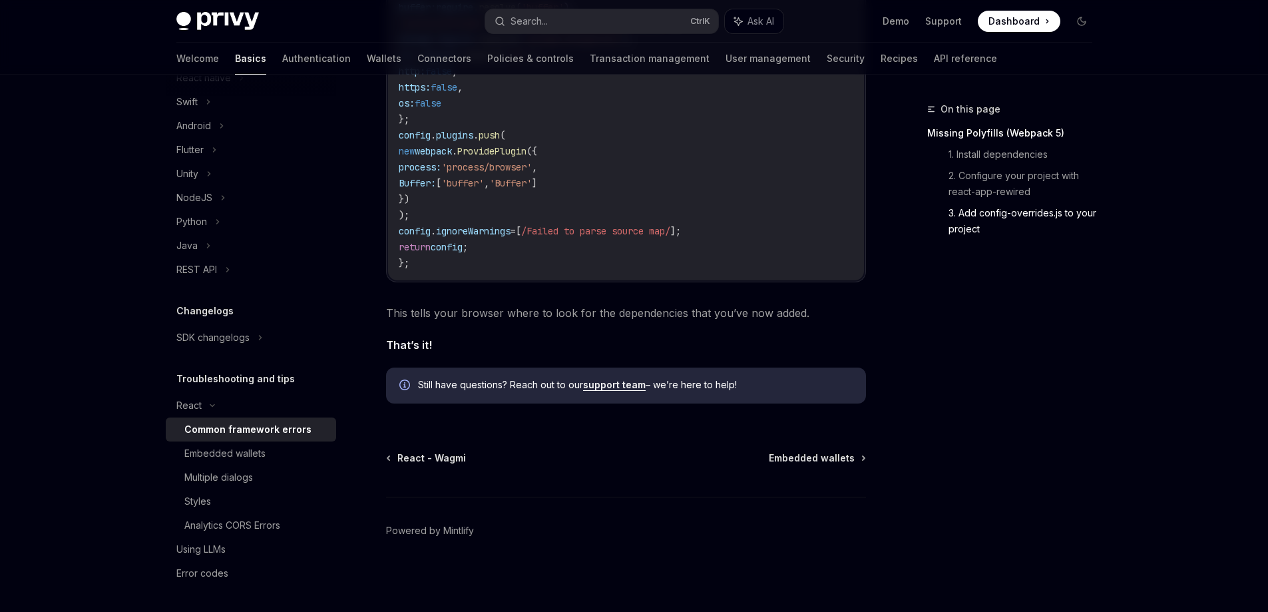
scroll to position [1257, 0]
click at [222, 450] on div "Embedded wallets" at bounding box center [224, 453] width 81 height 16
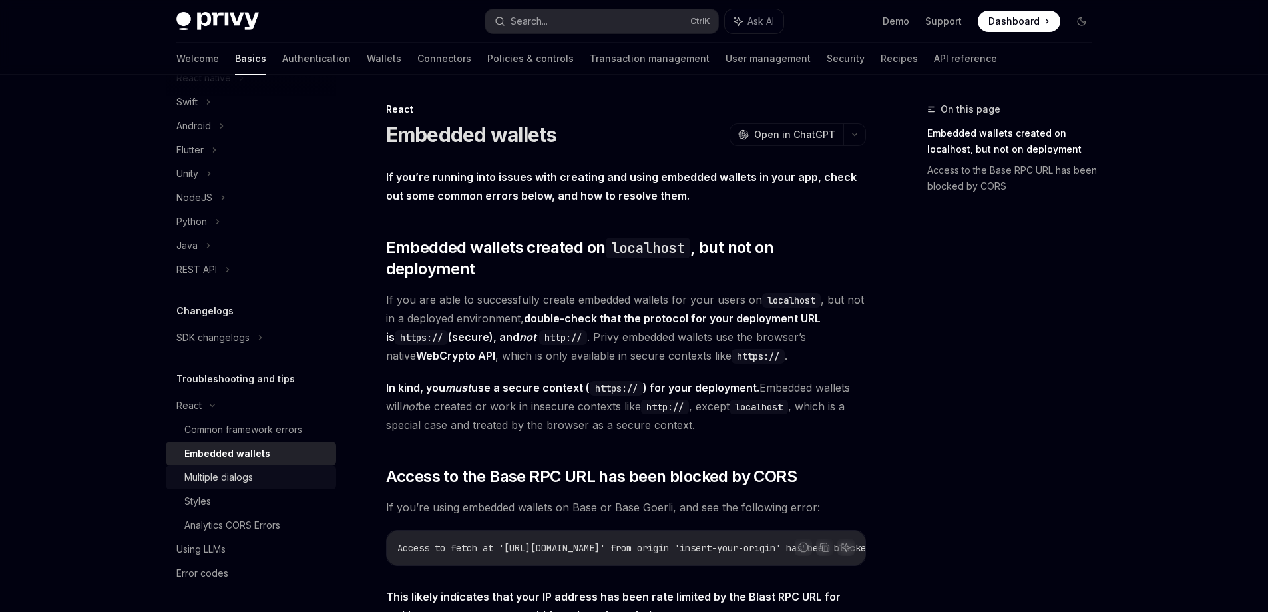
click at [256, 476] on div "Multiple dialogs" at bounding box center [256, 477] width 144 height 16
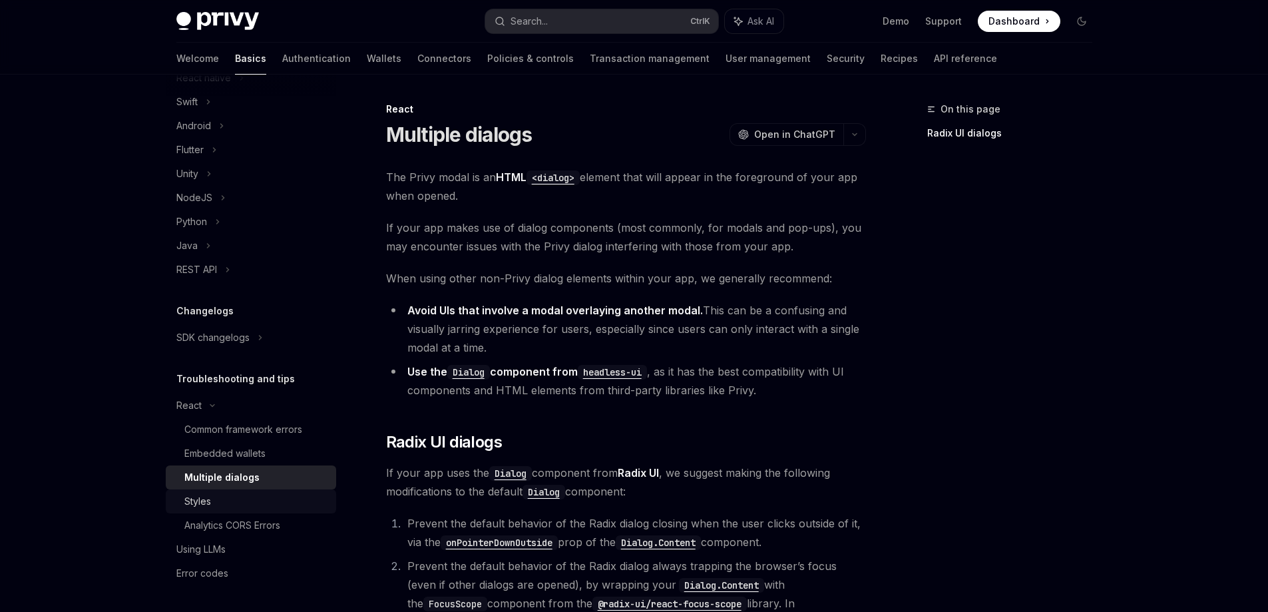
click at [260, 489] on link "Styles" at bounding box center [251, 501] width 170 height 24
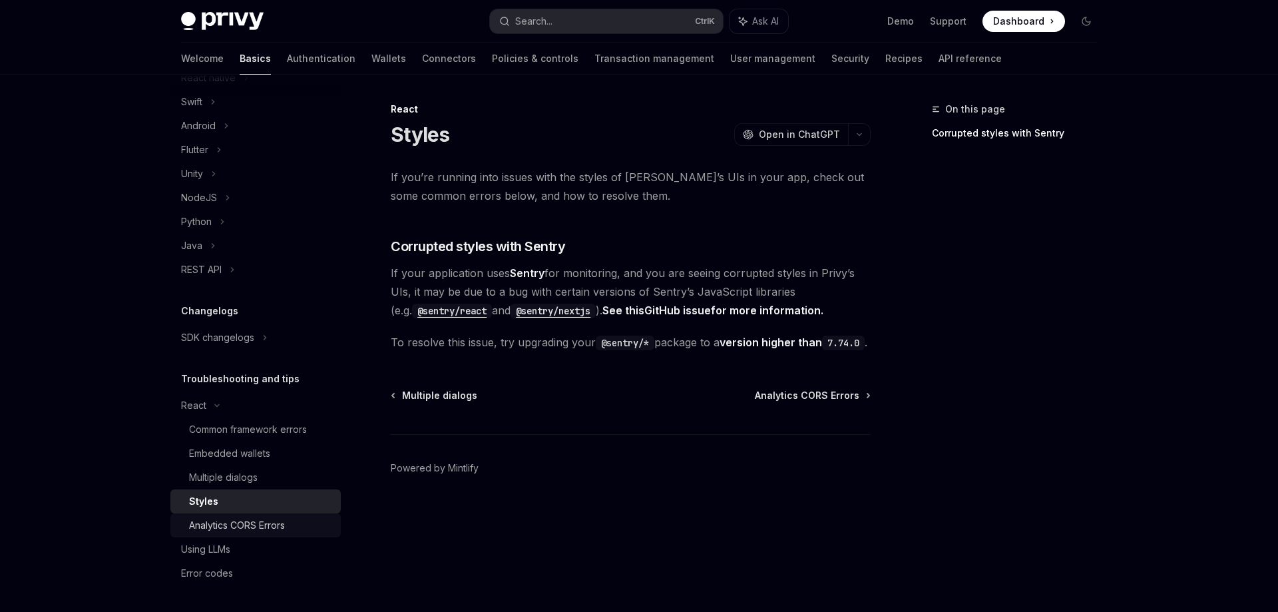
click at [276, 516] on link "Analytics CORS Errors" at bounding box center [255, 525] width 170 height 24
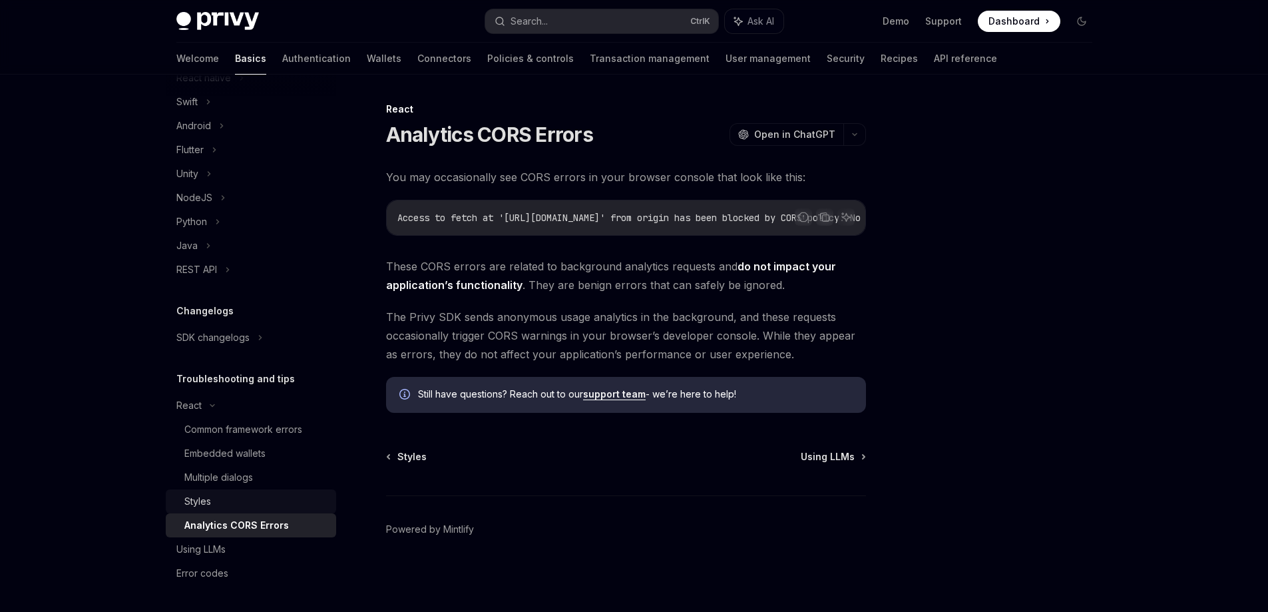
click at [270, 500] on div "Styles" at bounding box center [256, 501] width 144 height 16
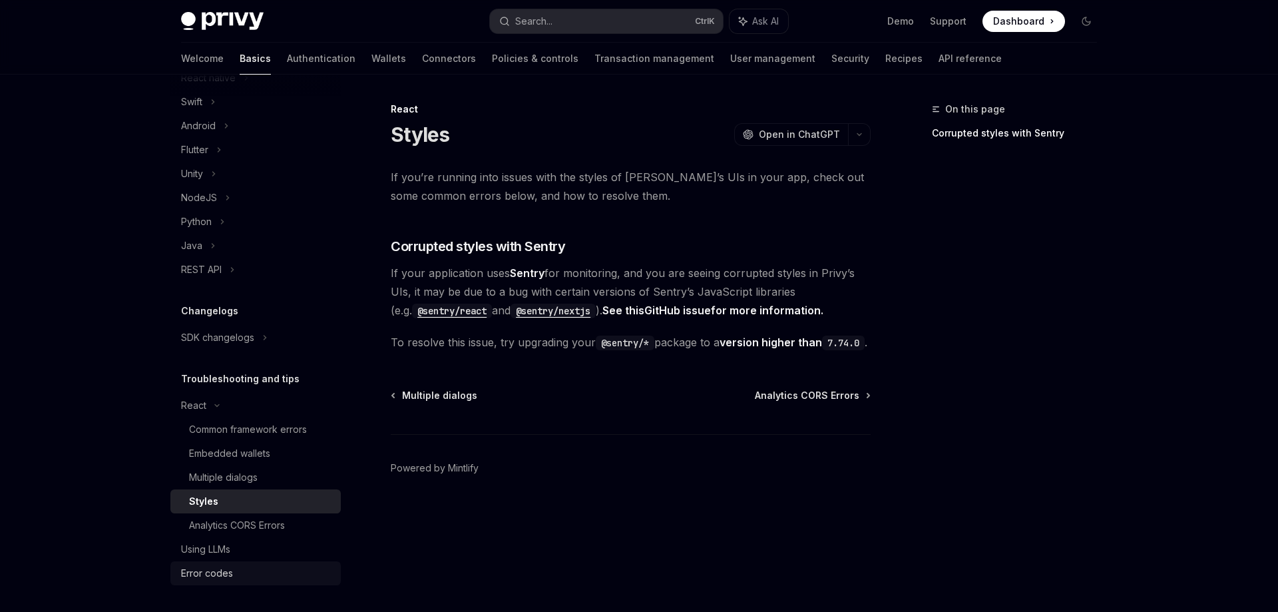
click at [248, 568] on div "Error codes" at bounding box center [257, 573] width 152 height 16
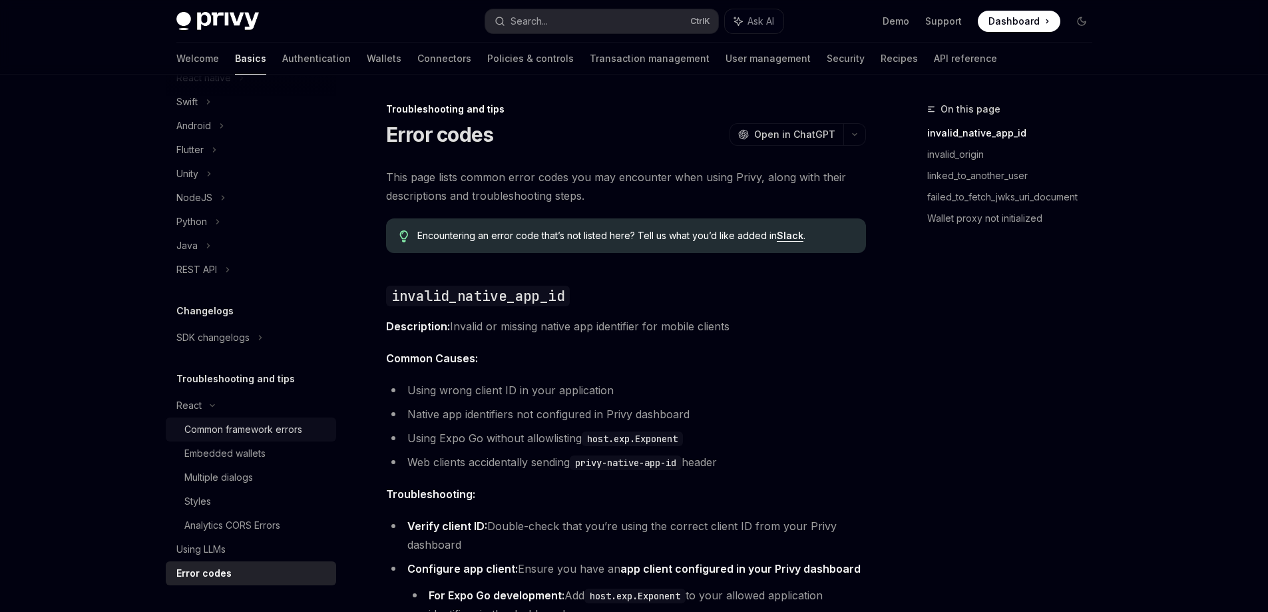
click at [260, 431] on div "Common framework errors" at bounding box center [243, 429] width 118 height 16
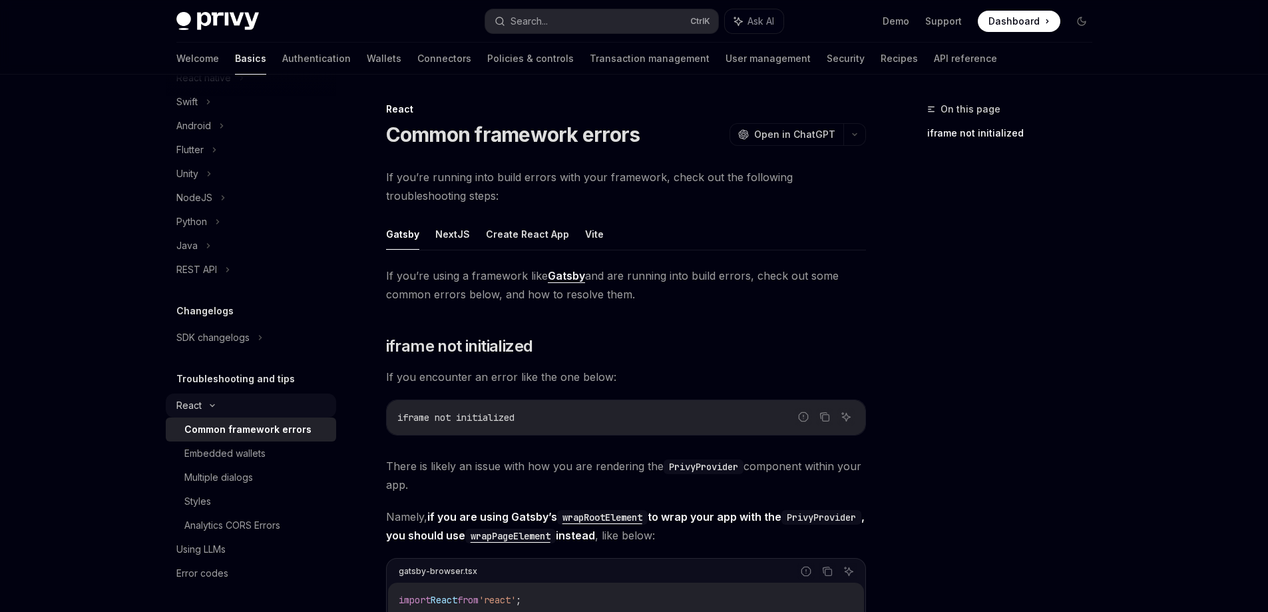
click at [208, 403] on icon at bounding box center [212, 405] width 16 height 5
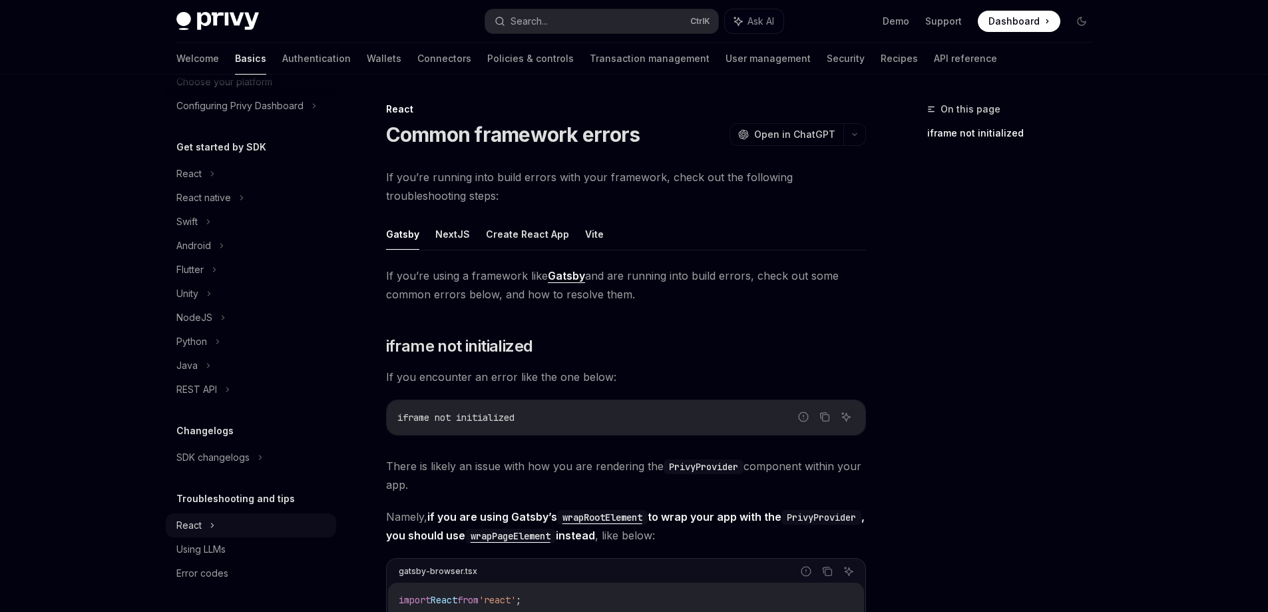
click at [216, 526] on div "React" at bounding box center [251, 525] width 170 height 24
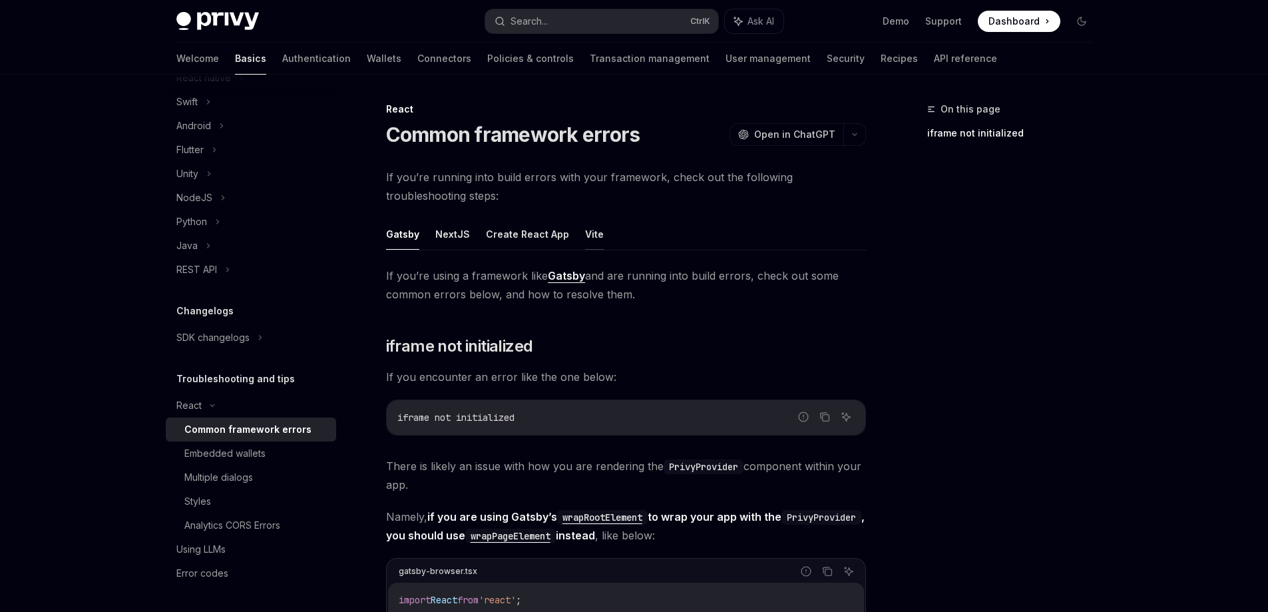
click at [585, 232] on button "Vite" at bounding box center [594, 233] width 19 height 31
type textarea "*"
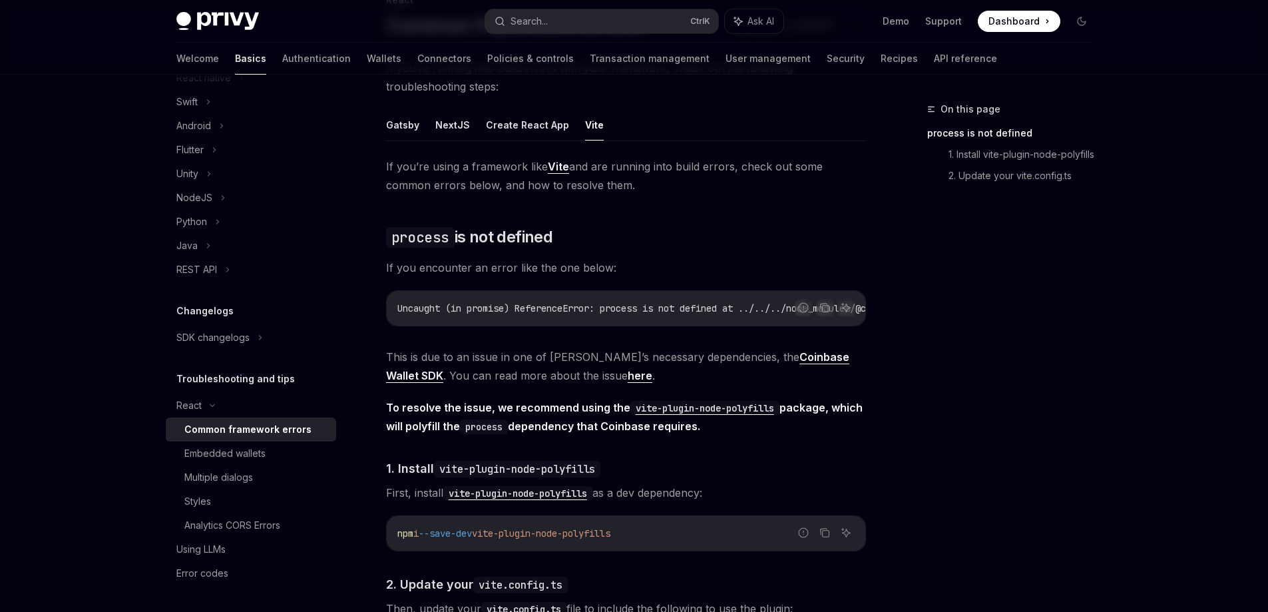
scroll to position [133, 0]
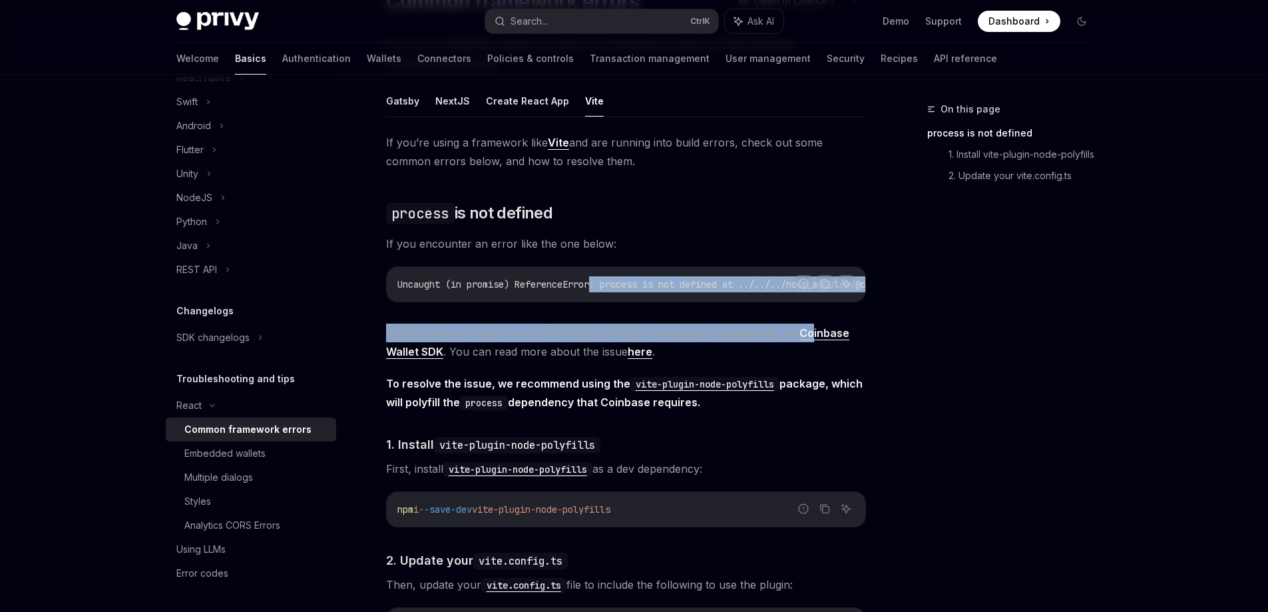
drag, startPoint x: 599, startPoint y: 307, endPoint x: 751, endPoint y: 311, distance: 151.8
click at [751, 311] on div "If you’re using a framework like Vite and are running into build errors, check …" at bounding box center [626, 485] width 480 height 705
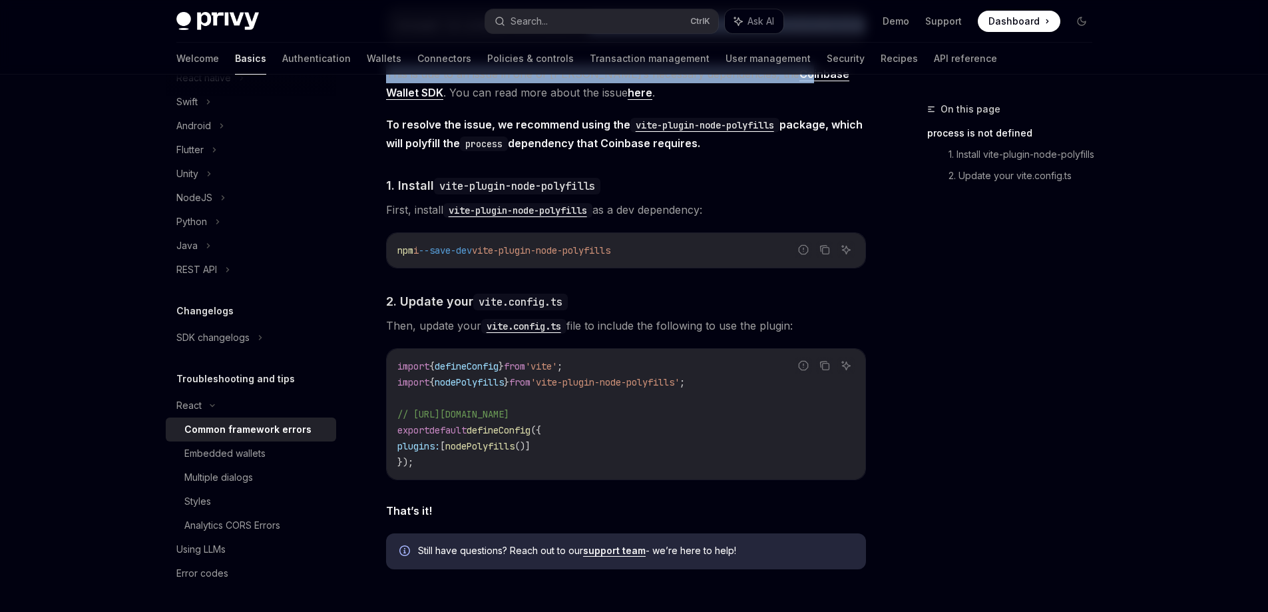
scroll to position [399, 0]
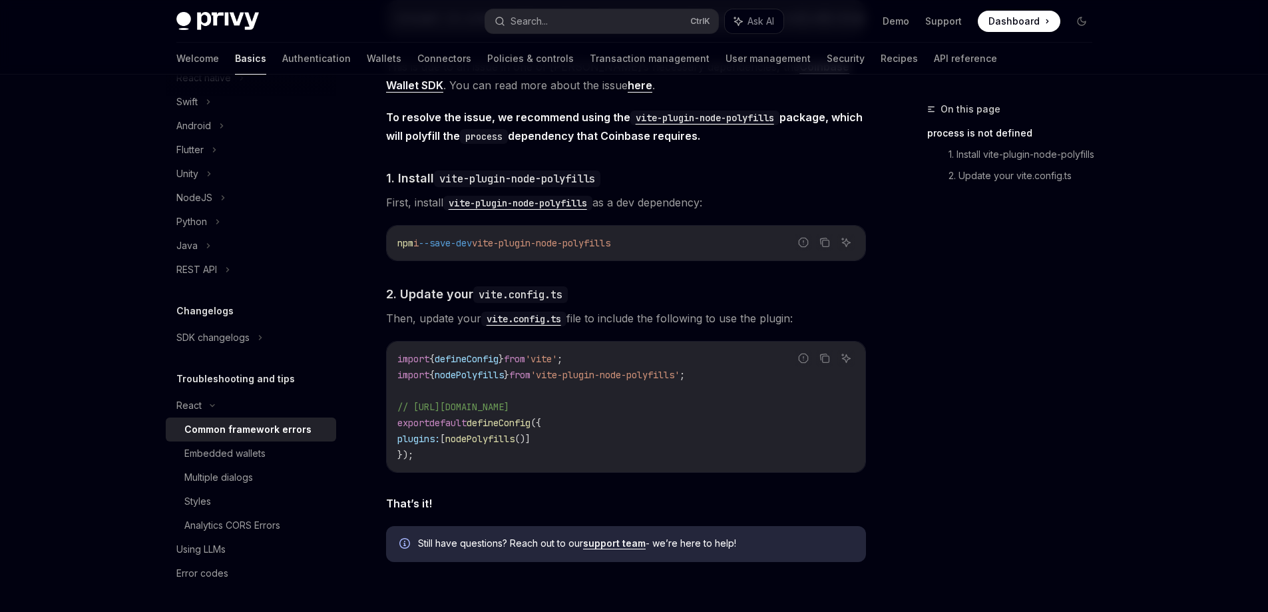
click at [628, 270] on div "If you’re using a framework like Vite and are running into build errors, check …" at bounding box center [626, 219] width 480 height 705
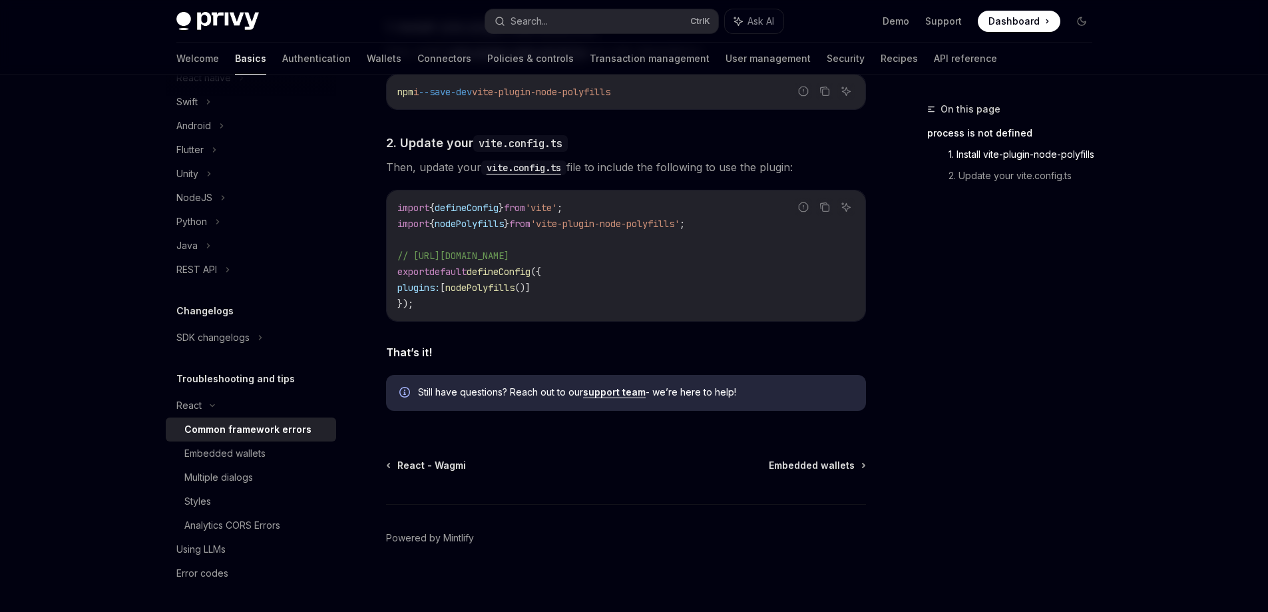
scroll to position [563, 0]
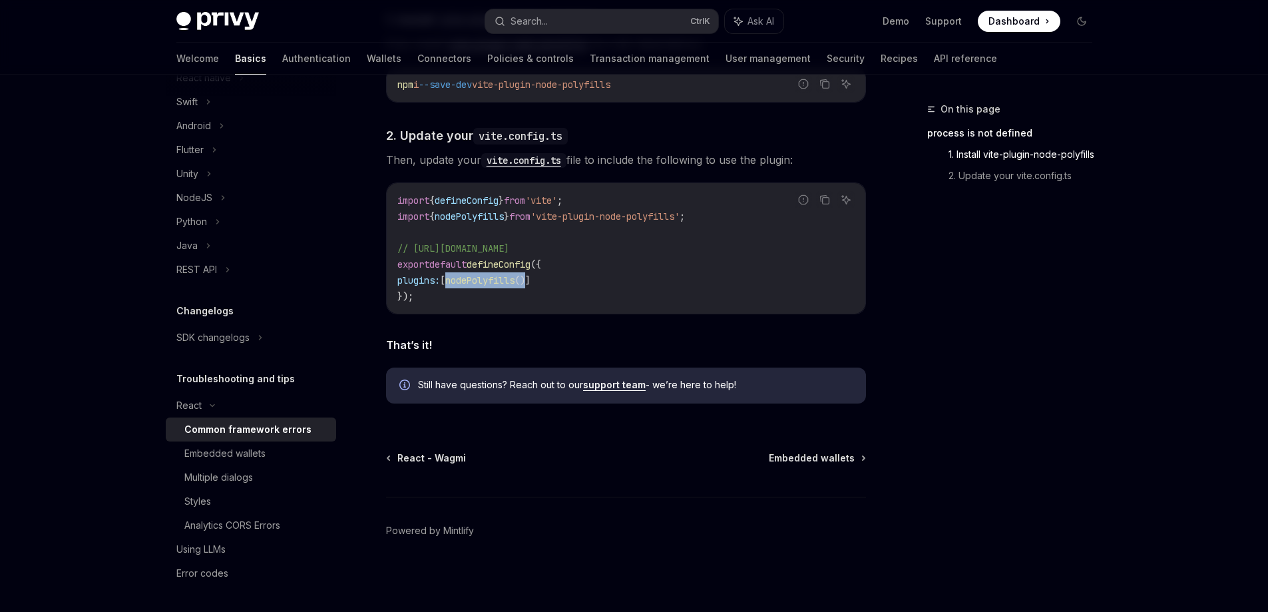
drag, startPoint x: 546, startPoint y: 277, endPoint x: 462, endPoint y: 279, distance: 84.5
click at [462, 279] on span "plugins: [ nodePolyfills ()]" at bounding box center [463, 280] width 133 height 12
copy span "nodePolyfills ()"
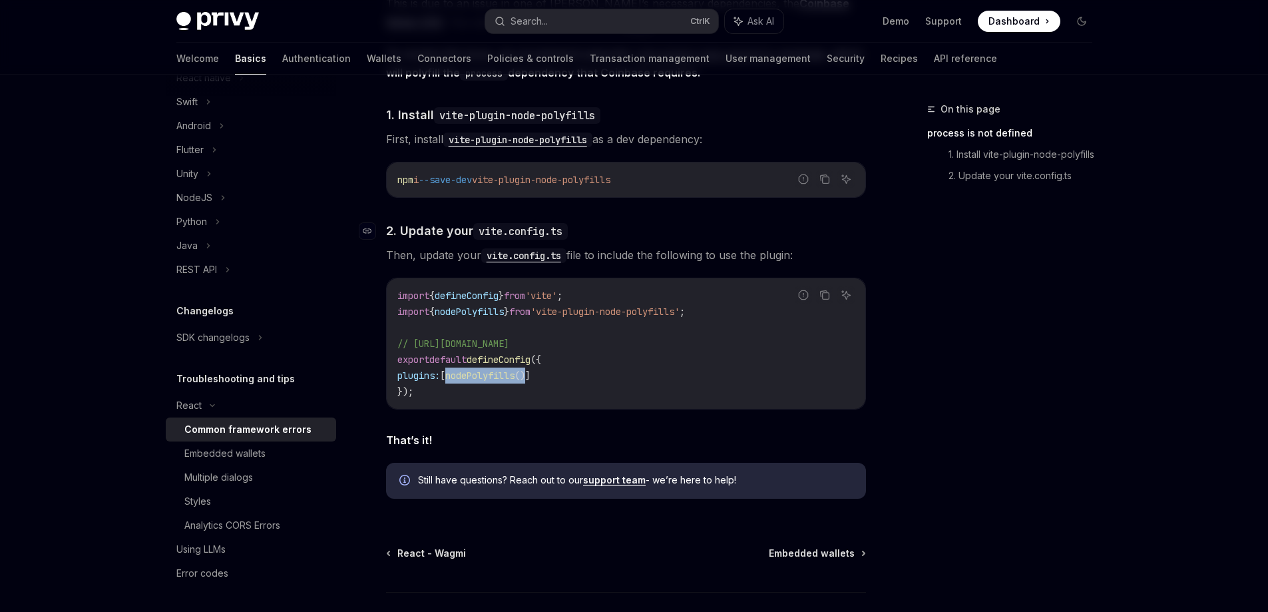
scroll to position [466, 0]
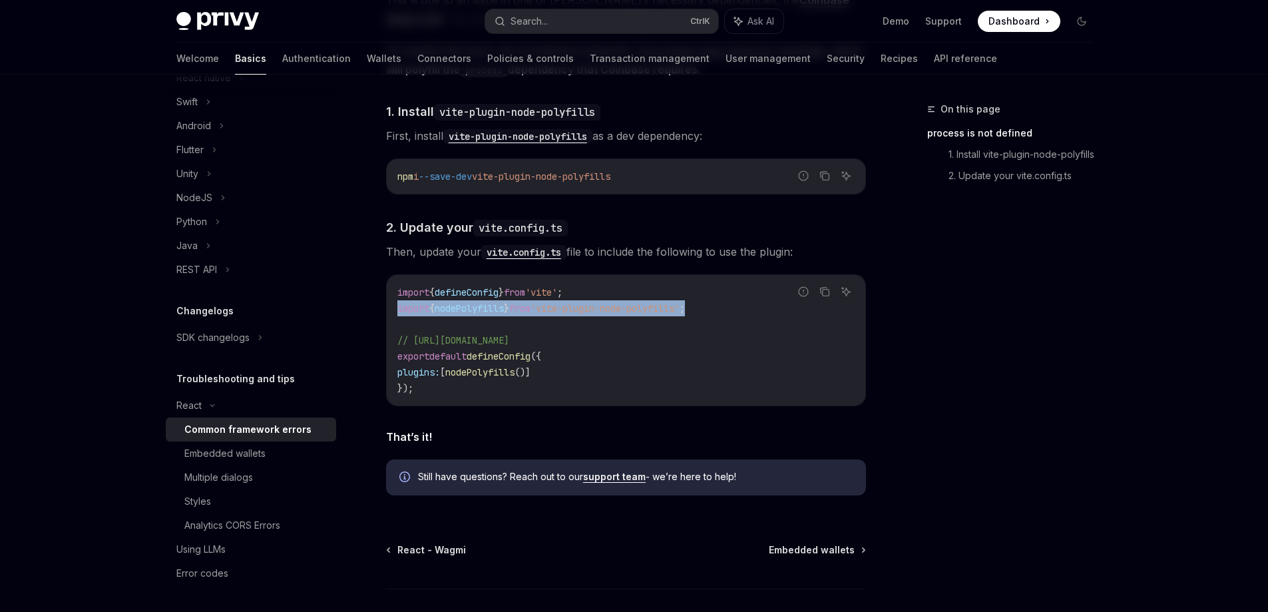
drag, startPoint x: 662, startPoint y: 309, endPoint x: 376, endPoint y: 317, distance: 285.6
click at [376, 317] on div "React Common framework errors OpenAI Open in ChatGPT OpenAI Open in ChatGPT If …" at bounding box center [501, 169] width 735 height 1068
copy span "import { nodePolyfills } from 'vite-plugin-node-polyfills' ;"
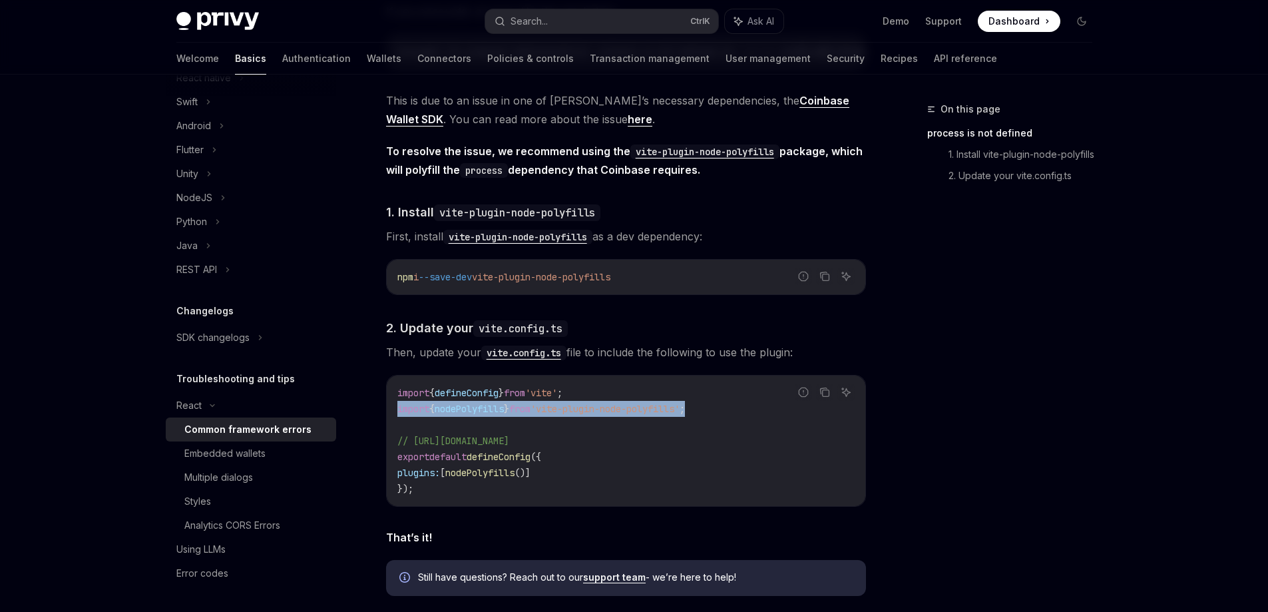
scroll to position [532, 0]
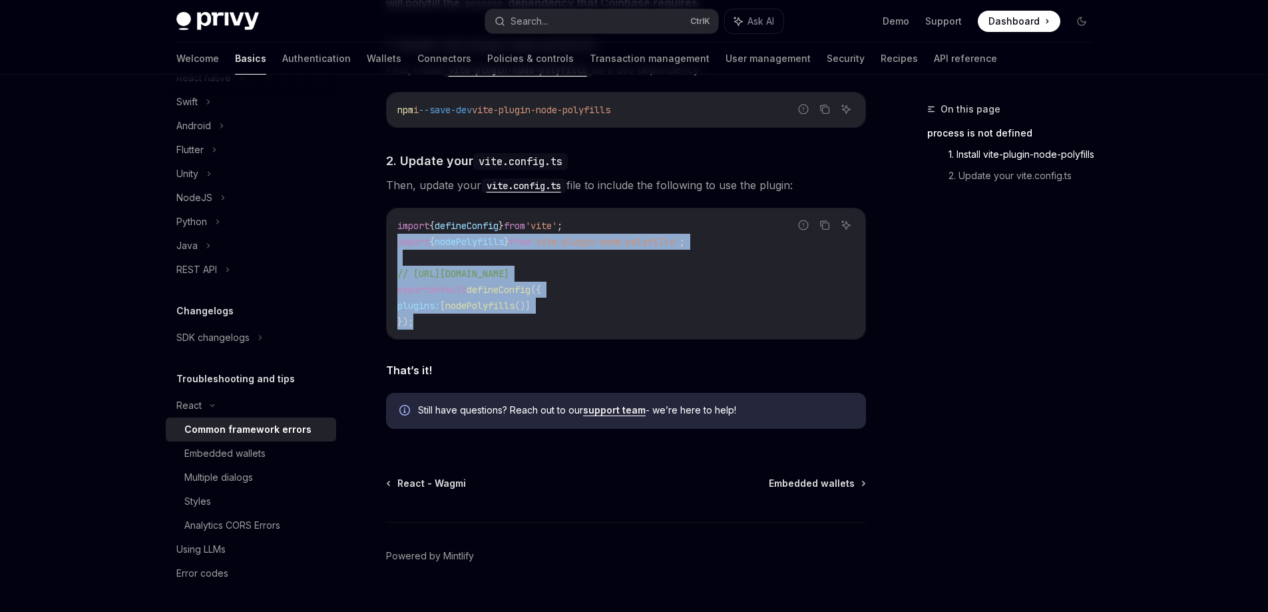
drag, startPoint x: 441, startPoint y: 326, endPoint x: 398, endPoint y: 253, distance: 84.7
click at [398, 253] on code "import { defineConfig } from 'vite' ; import { nodePolyfills } from 'vite-plugi…" at bounding box center [625, 274] width 457 height 112
